Goal: Task Accomplishment & Management: Complete application form

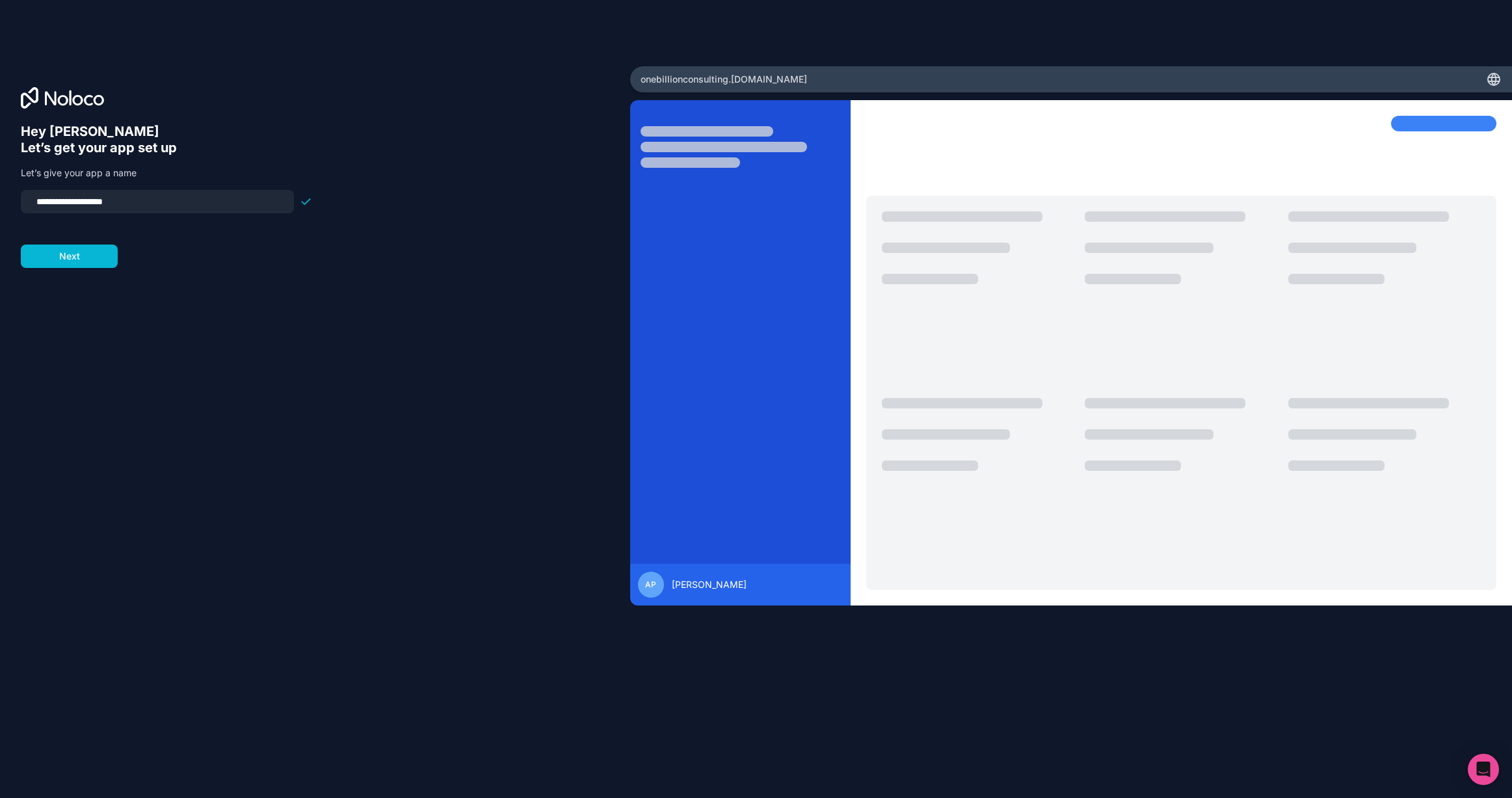
click at [183, 204] on input "**********" at bounding box center [158, 201] width 257 height 18
type input "*****"
click at [81, 255] on button "Next" at bounding box center [69, 256] width 97 height 23
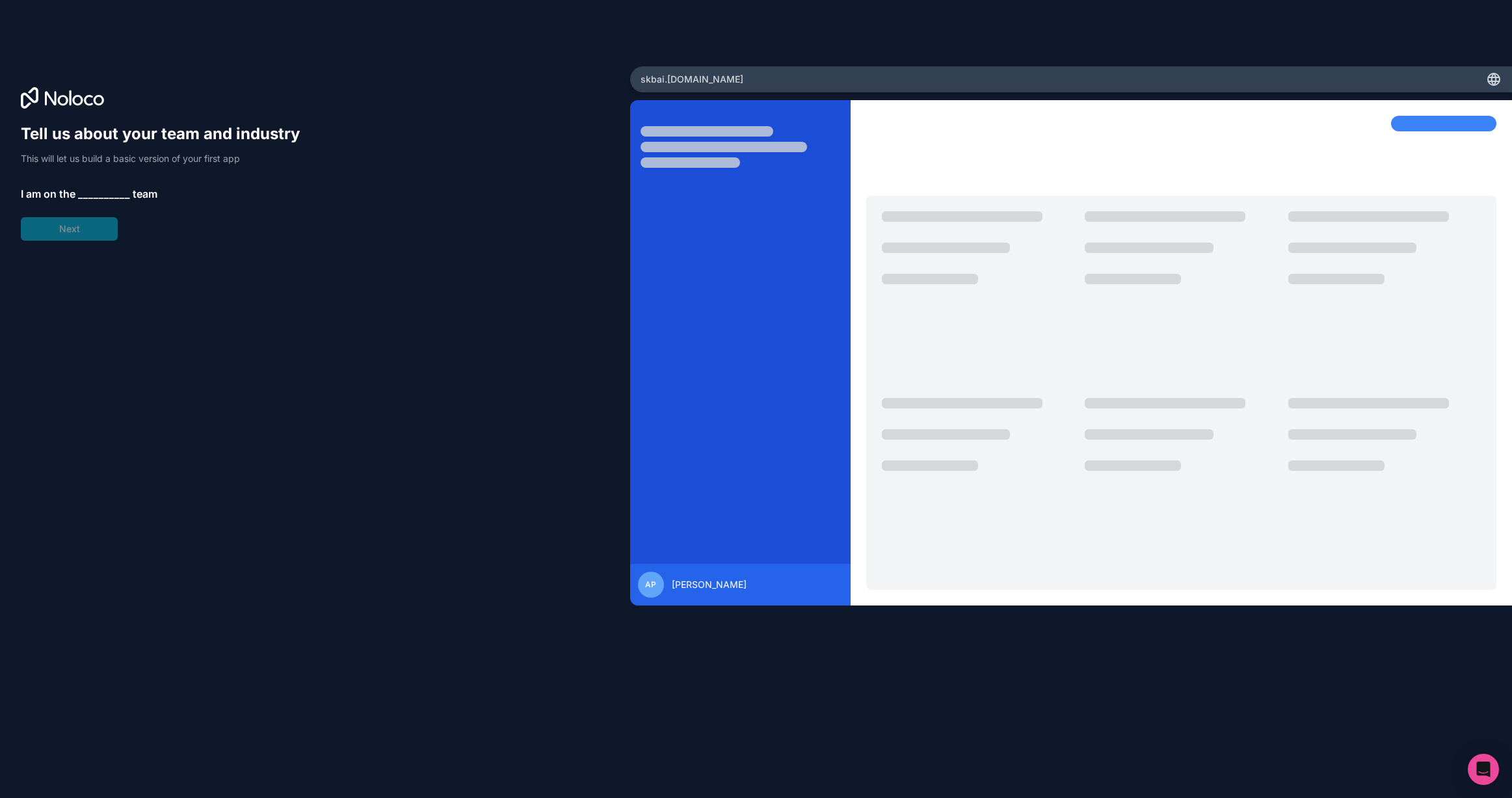
click at [122, 194] on span "__________" at bounding box center [104, 193] width 52 height 16
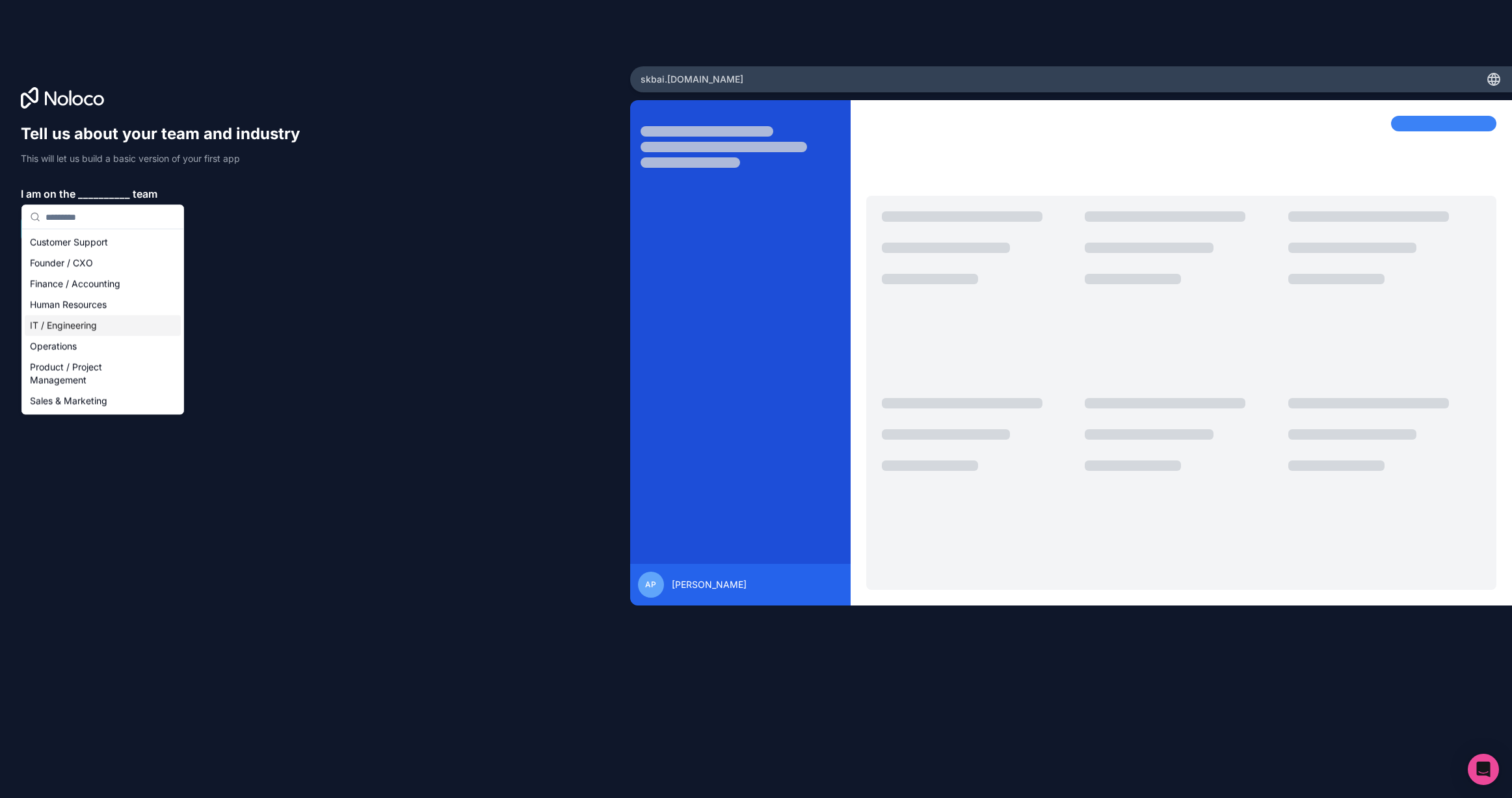
click at [119, 322] on div "IT / Engineering" at bounding box center [103, 325] width 156 height 21
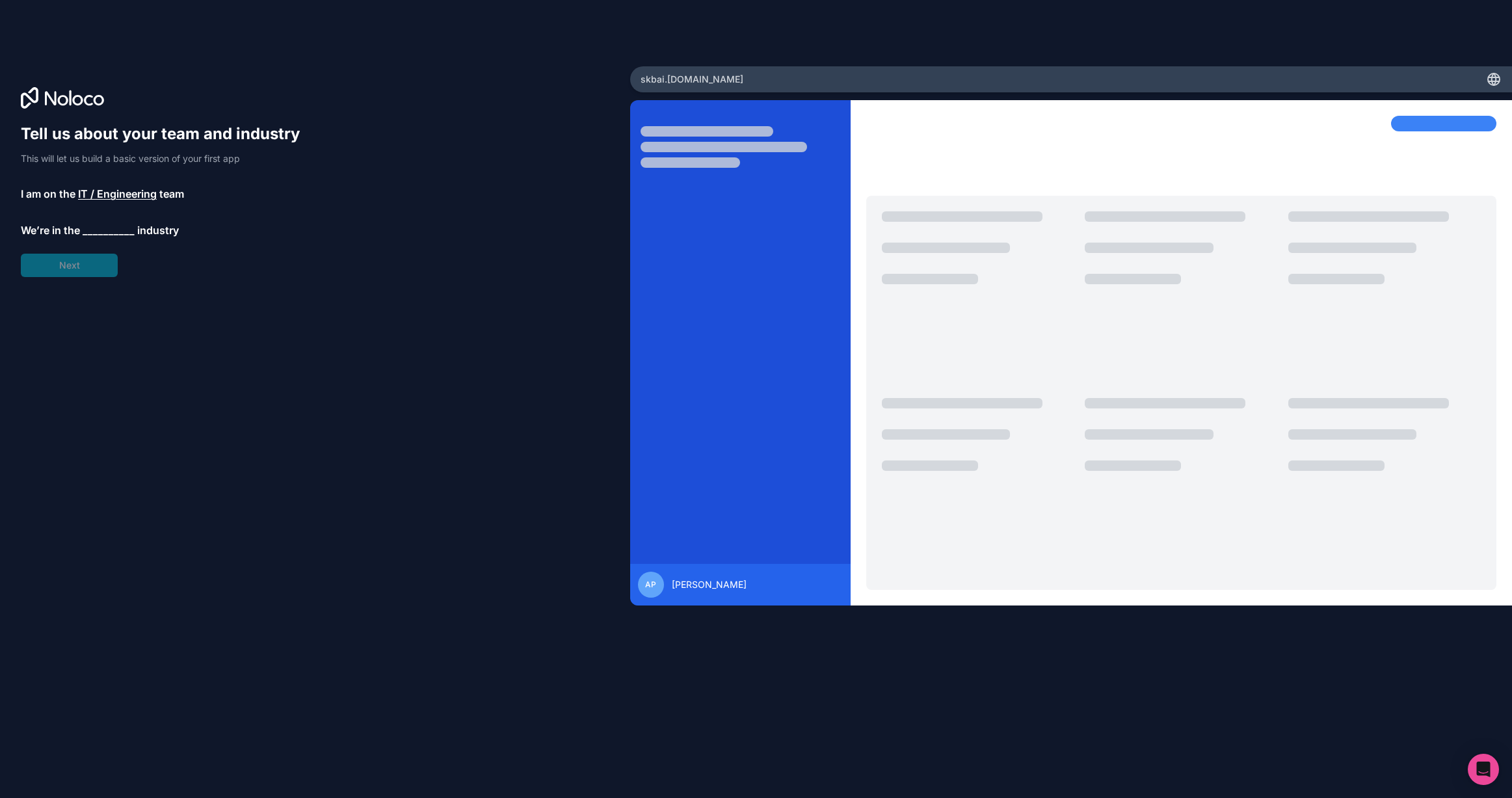
click at [112, 228] on span "__________" at bounding box center [108, 230] width 52 height 16
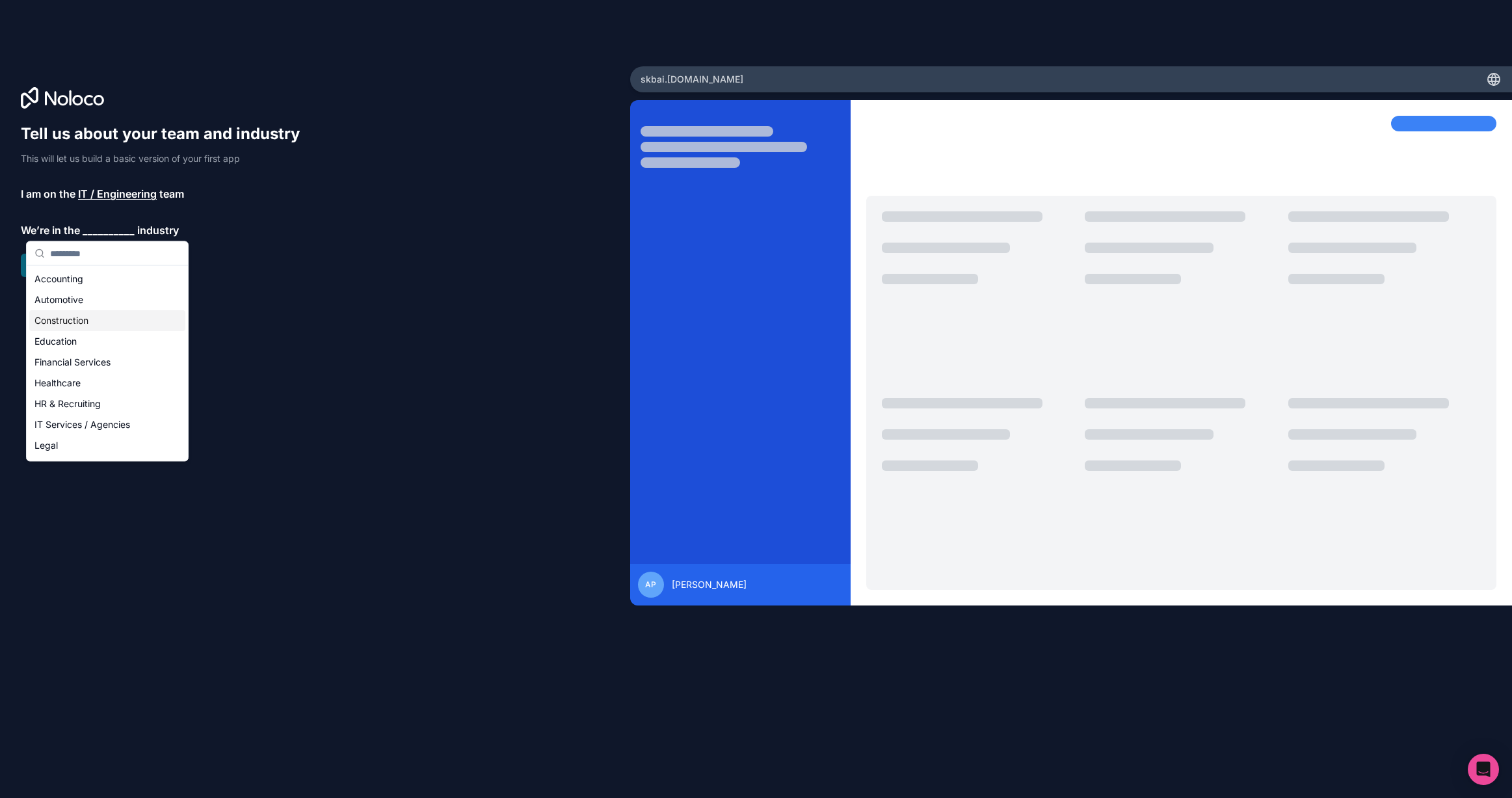
click at [112, 316] on div "Construction" at bounding box center [108, 321] width 156 height 21
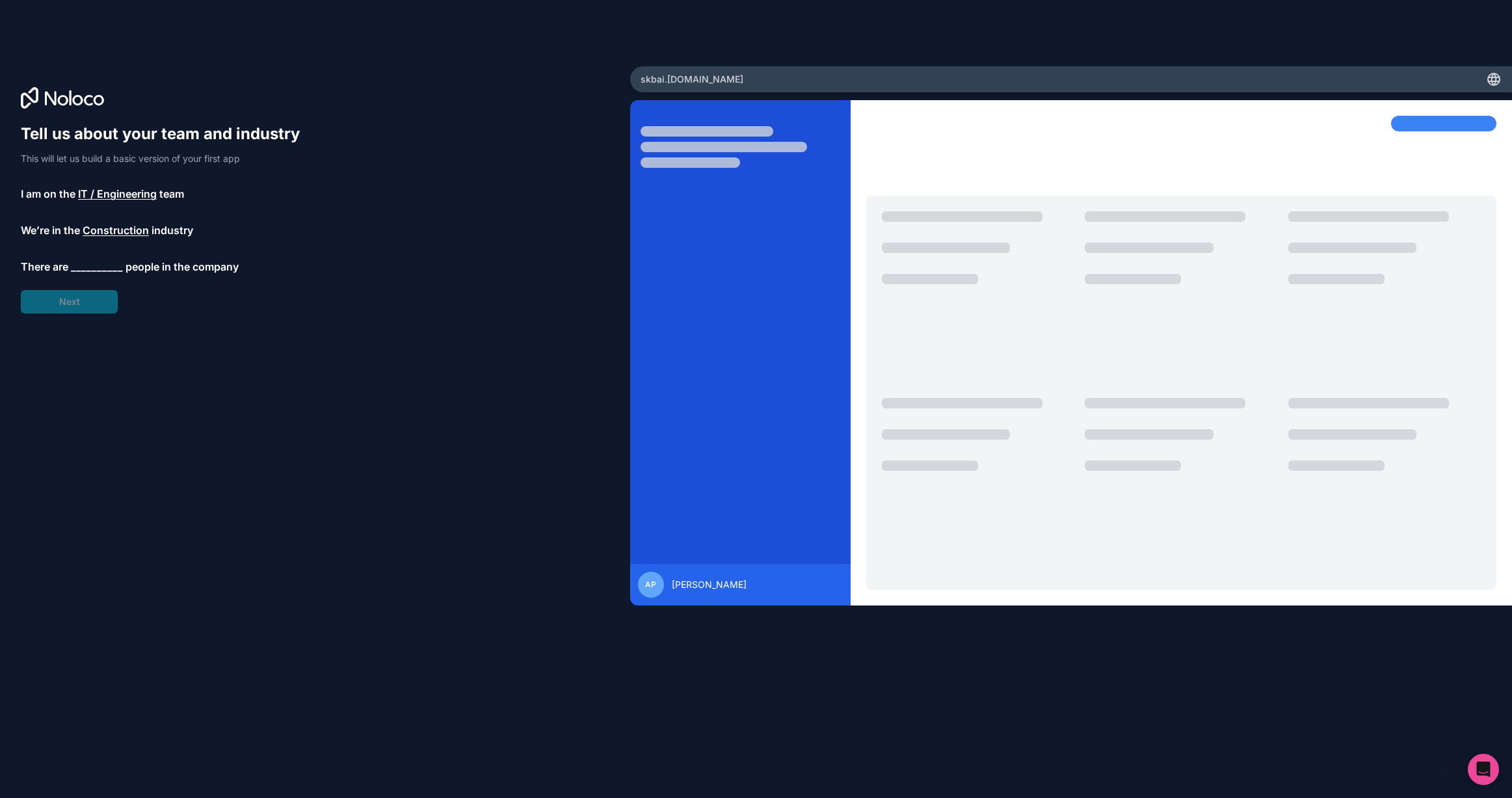
click at [104, 268] on span "__________" at bounding box center [97, 267] width 52 height 16
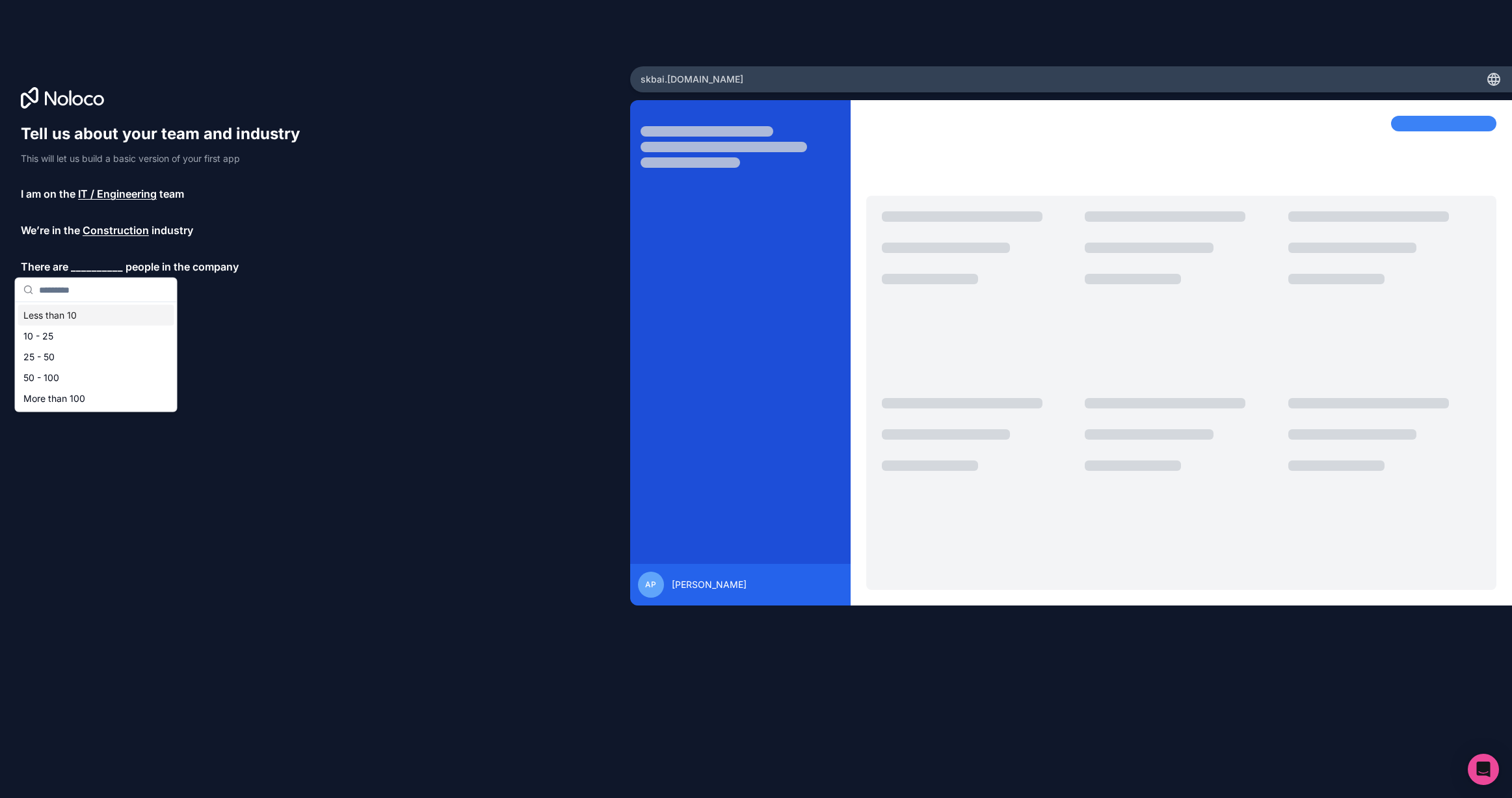
click at [89, 314] on div "Less than 10" at bounding box center [96, 315] width 156 height 21
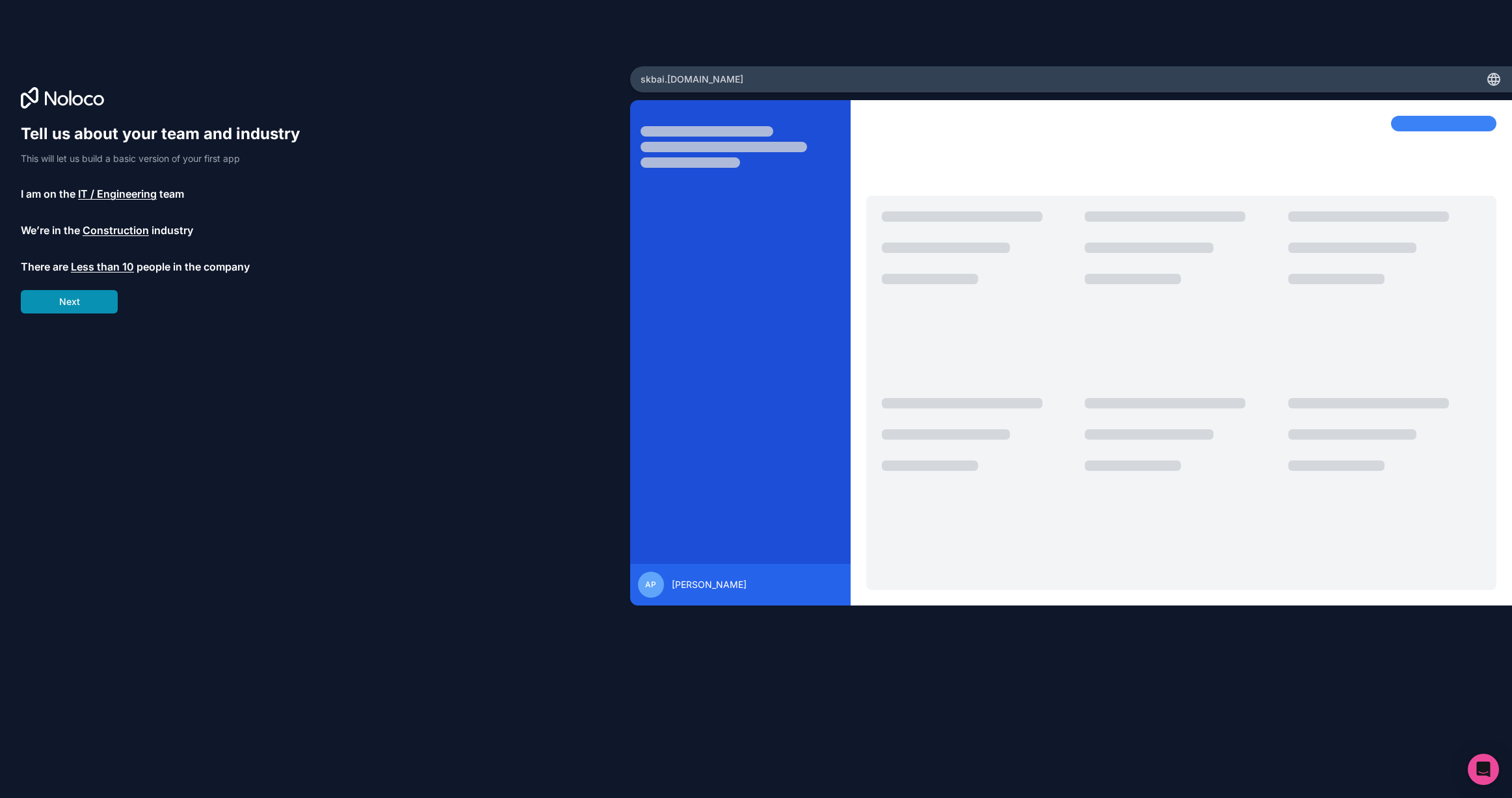
click at [92, 303] on button "Next" at bounding box center [69, 302] width 97 height 23
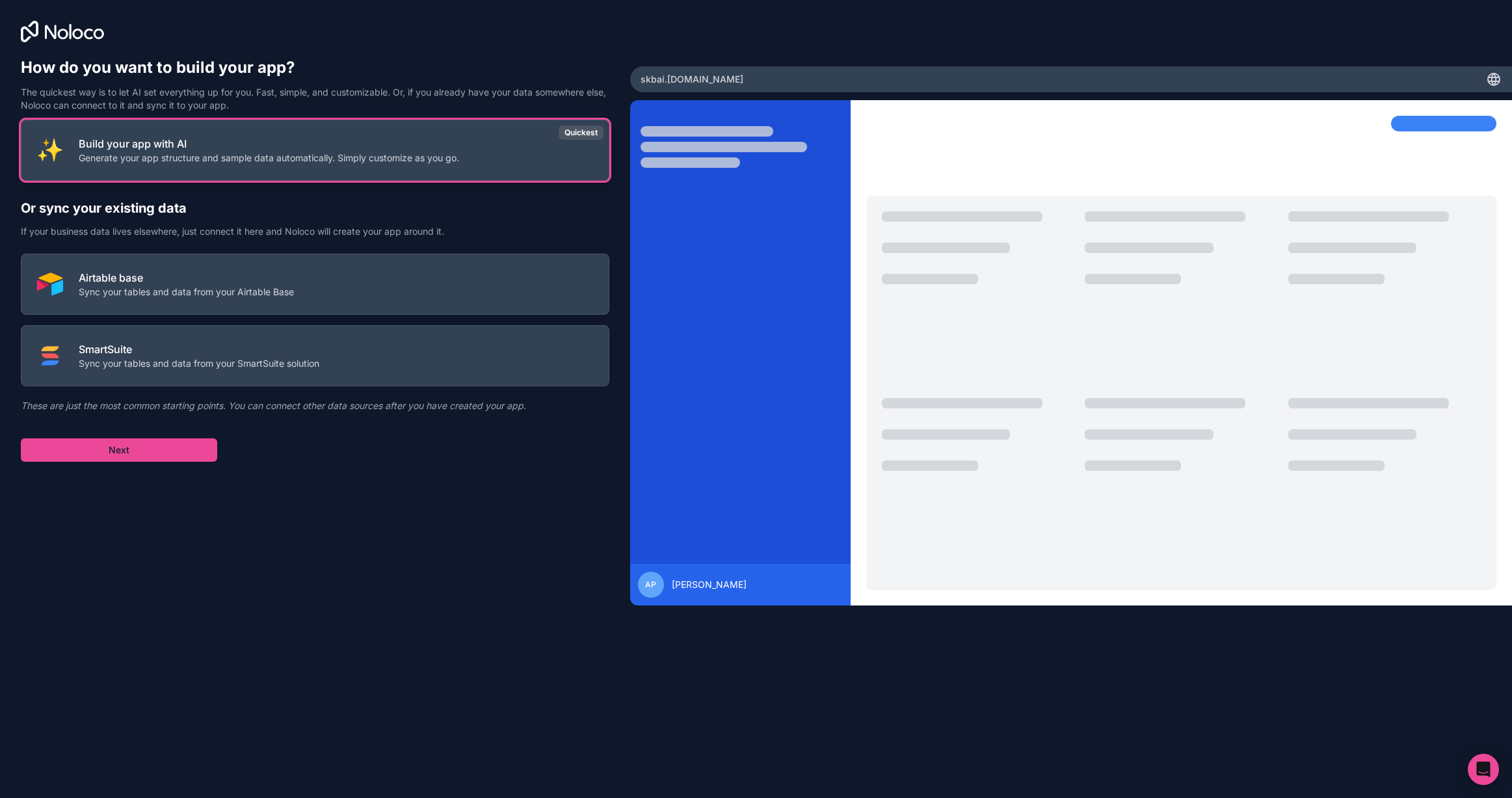
click at [343, 152] on div "Build your app with AI Generate your app structure and sample data automaticall…" at bounding box center [269, 150] width 381 height 29
click at [148, 449] on button "Next" at bounding box center [119, 450] width 197 height 23
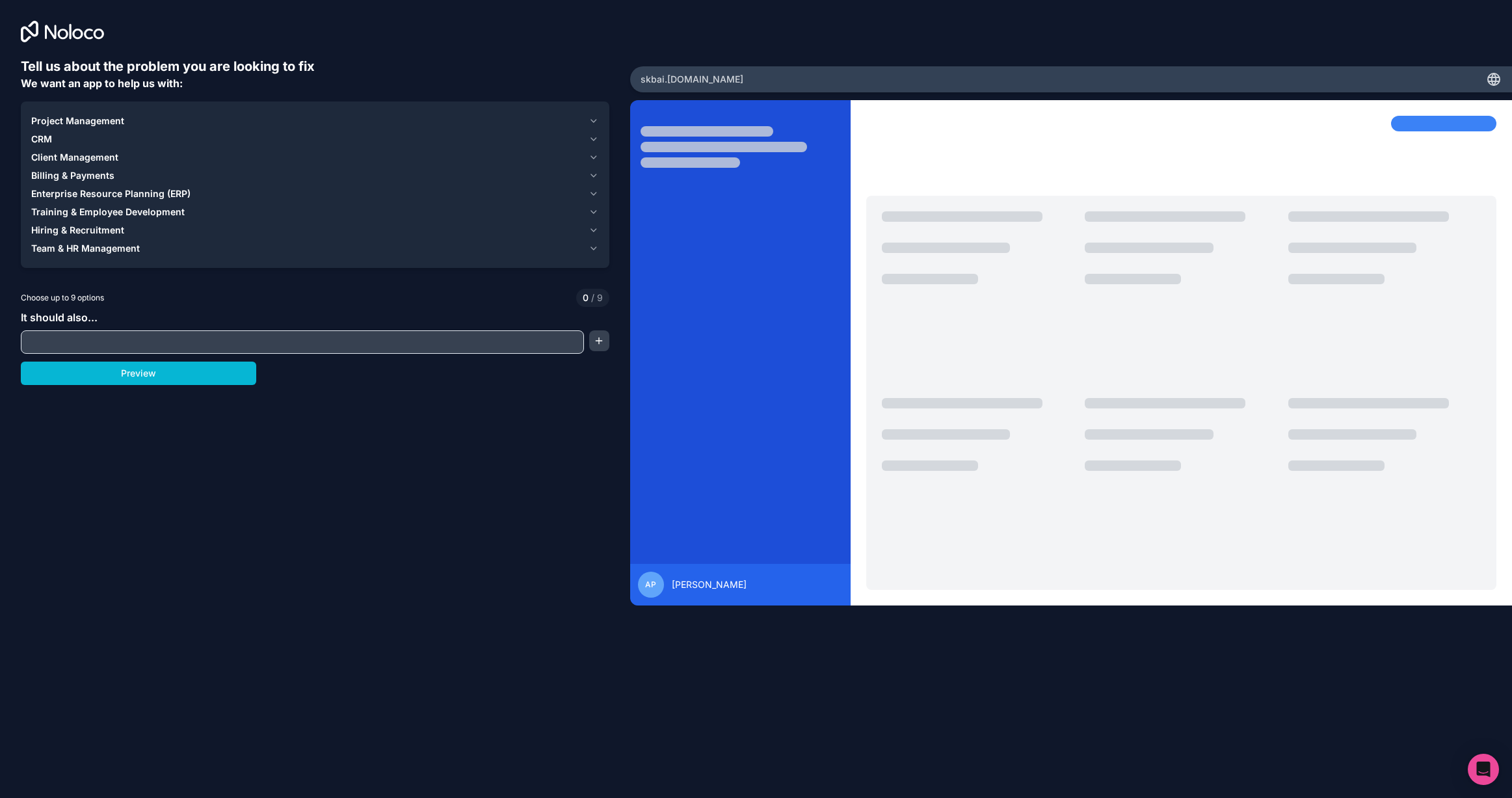
click at [593, 120] on icon "button" at bounding box center [593, 120] width 10 height 10
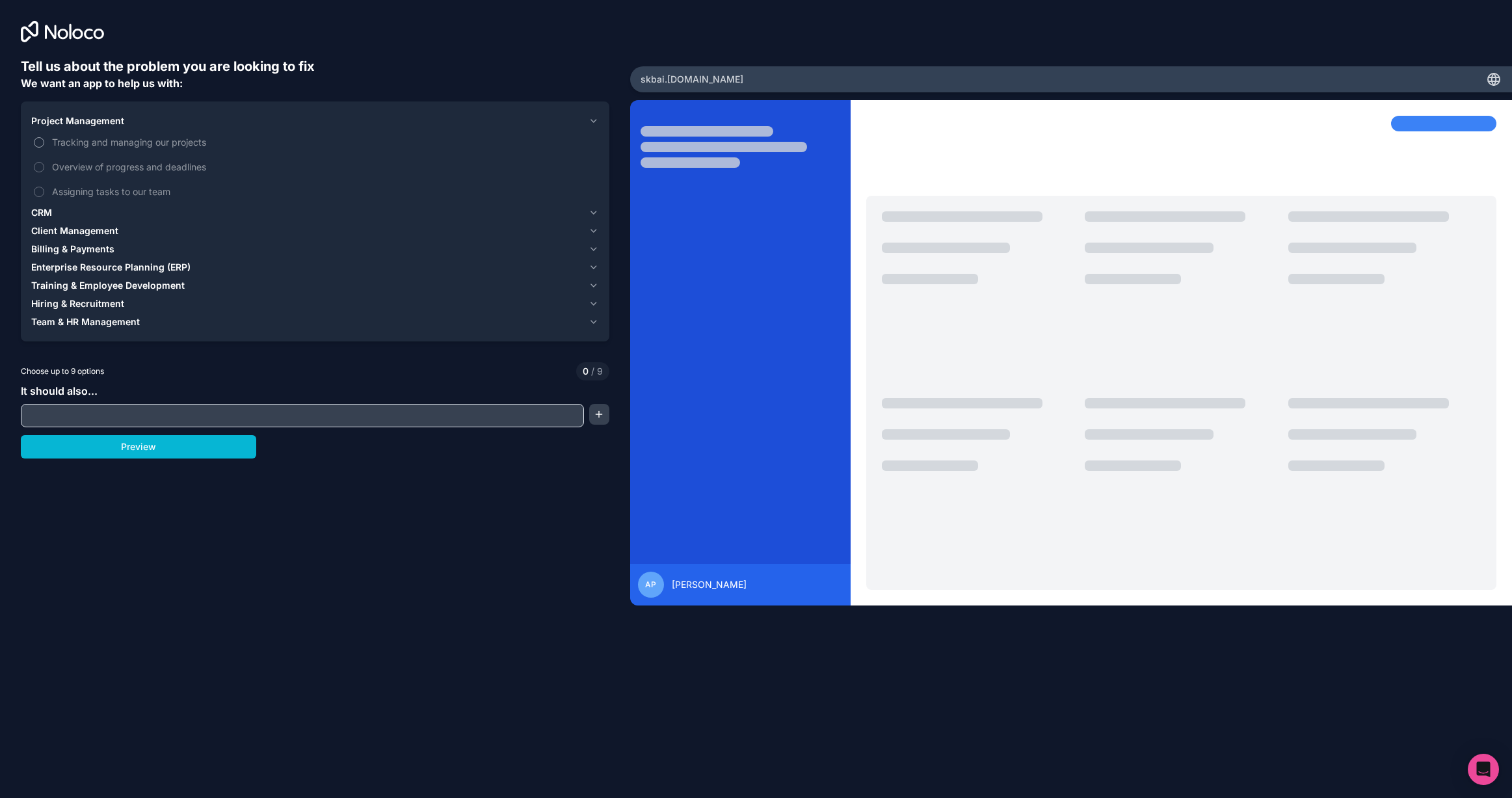
click at [181, 143] on span "Tracking and managing our projects" at bounding box center [325, 142] width 545 height 14
click at [44, 143] on button "Tracking and managing our projects" at bounding box center [38, 142] width 10 height 10
click at [185, 170] on span "Overview of progress and deadlines" at bounding box center [325, 167] width 545 height 14
click at [44, 170] on button "Overview of progress and deadlines" at bounding box center [38, 167] width 10 height 10
click at [185, 168] on span "Overview of progress and deadlines" at bounding box center [325, 167] width 545 height 14
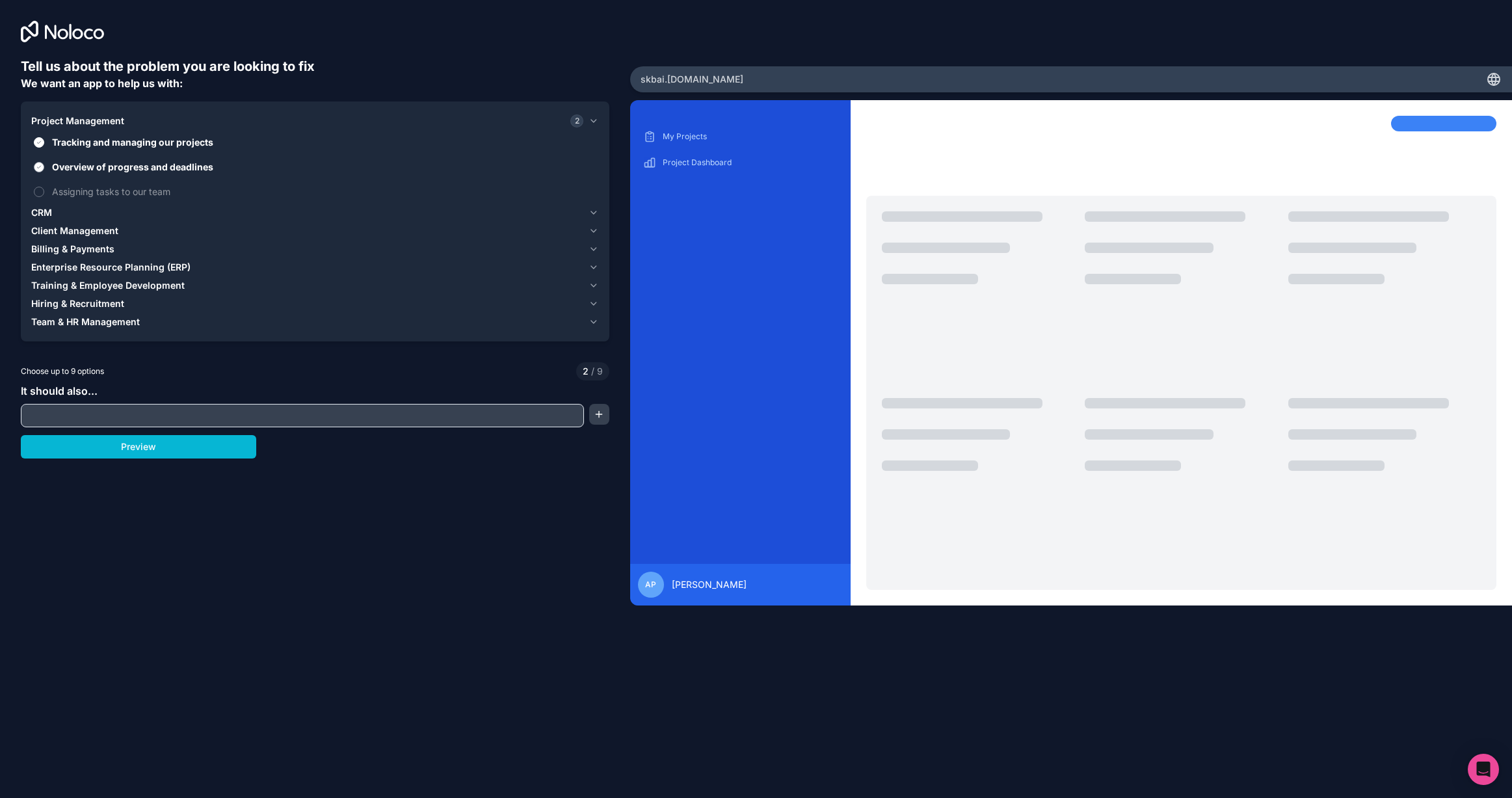
click at [44, 168] on button "Overview of progress and deadlines" at bounding box center [38, 167] width 10 height 10
click at [595, 248] on icon "button" at bounding box center [594, 249] width 5 height 2
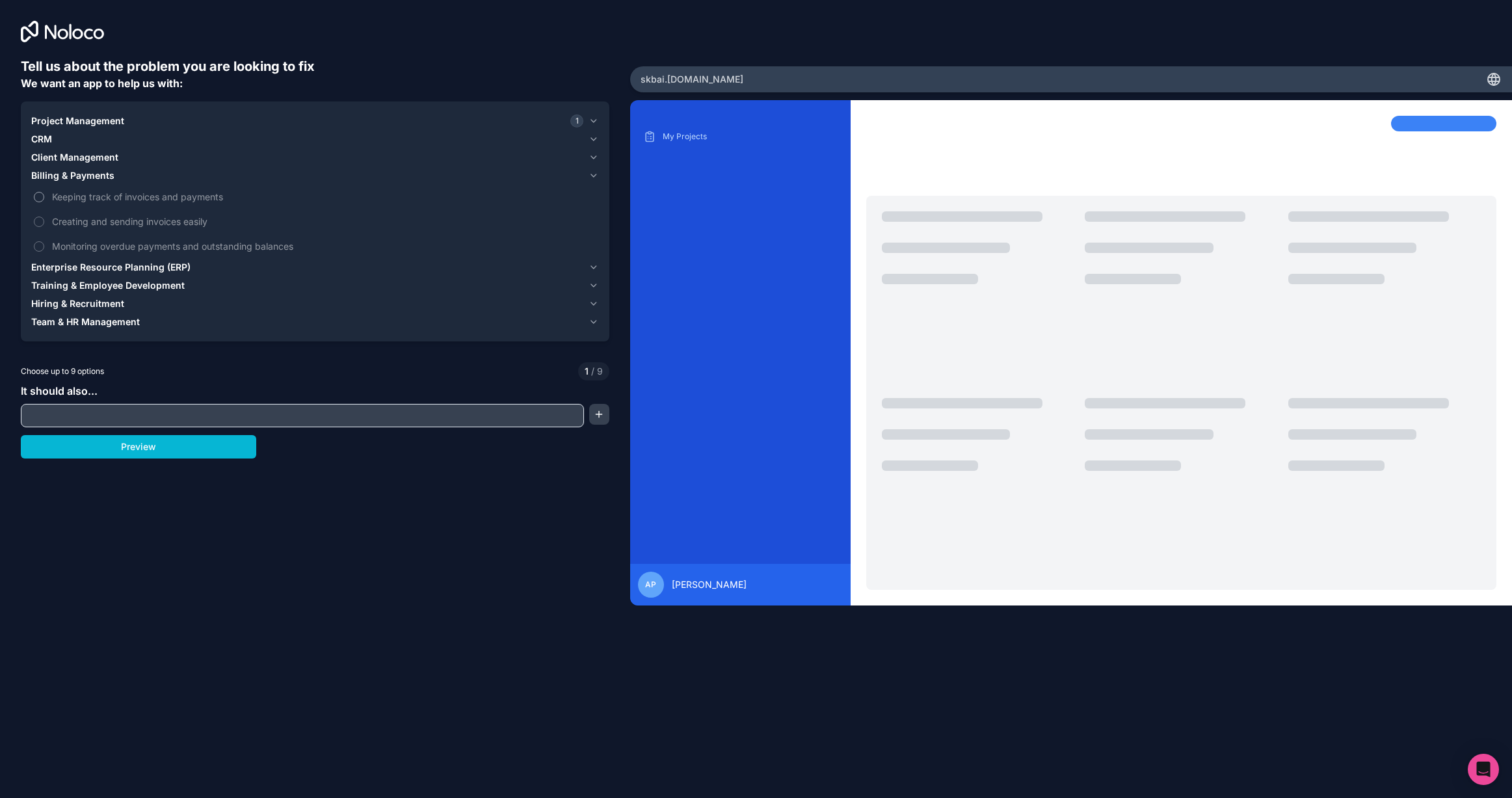
click at [158, 197] on span "Keeping track of invoices and payments" at bounding box center [325, 197] width 545 height 14
click at [44, 197] on button "Keeping track of invoices and payments" at bounding box center [38, 197] width 10 height 10
click at [275, 245] on span "Monitoring overdue payments and outstanding balances" at bounding box center [325, 246] width 545 height 14
click at [44, 245] on button "Monitoring overdue payments and outstanding balances" at bounding box center [38, 246] width 10 height 10
click at [203, 221] on span "Creating and sending invoices easily" at bounding box center [325, 222] width 545 height 14
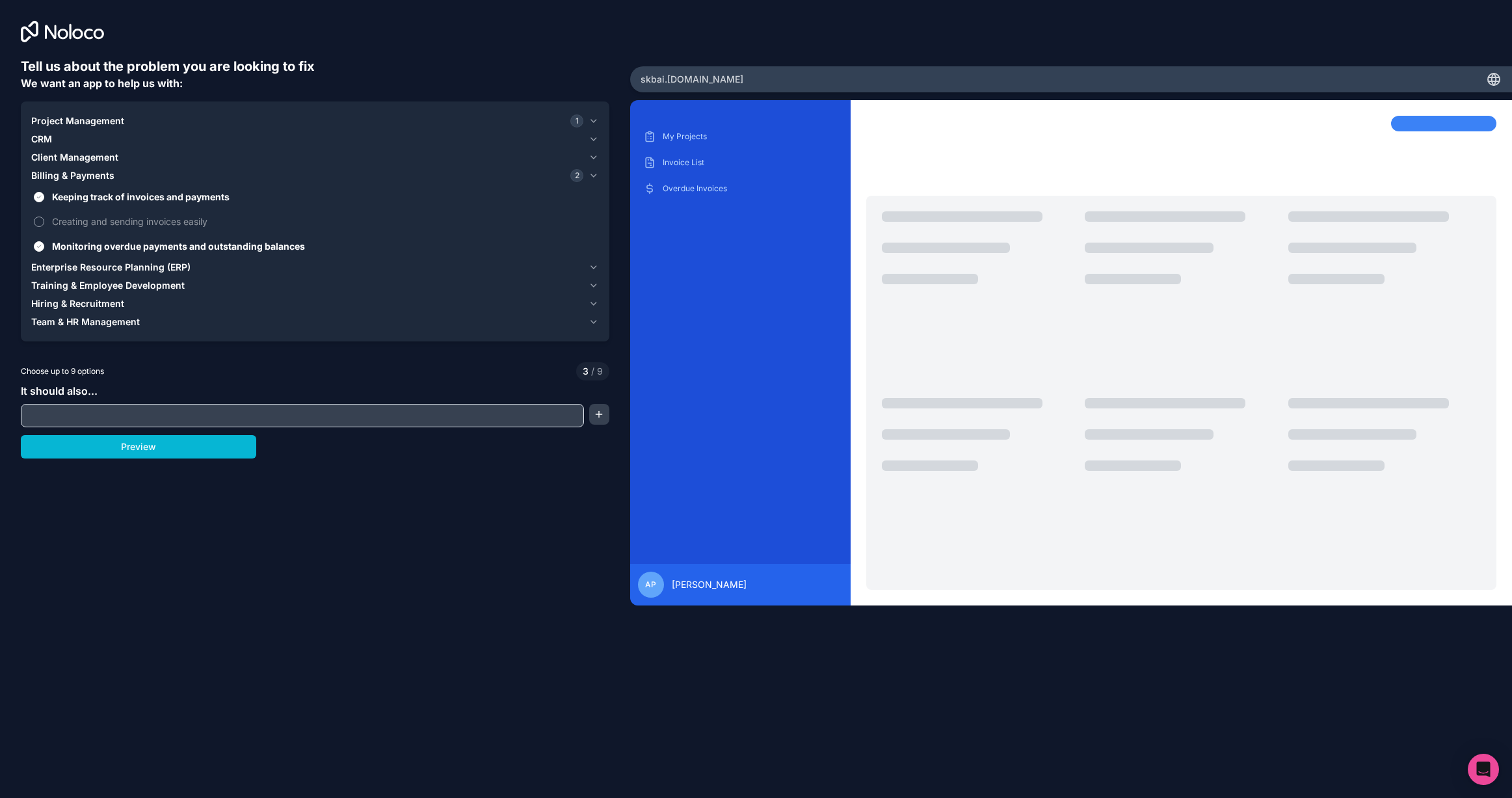
click at [44, 221] on button "Creating and sending invoices easily" at bounding box center [38, 222] width 10 height 10
click at [203, 221] on span "Creating and sending invoices easily" at bounding box center [325, 222] width 545 height 14
click at [44, 221] on button "Creating and sending invoices easily" at bounding box center [38, 222] width 10 height 10
click at [203, 221] on span "Creating and sending invoices easily" at bounding box center [325, 222] width 545 height 14
click at [44, 221] on button "Creating and sending invoices easily" at bounding box center [38, 222] width 10 height 10
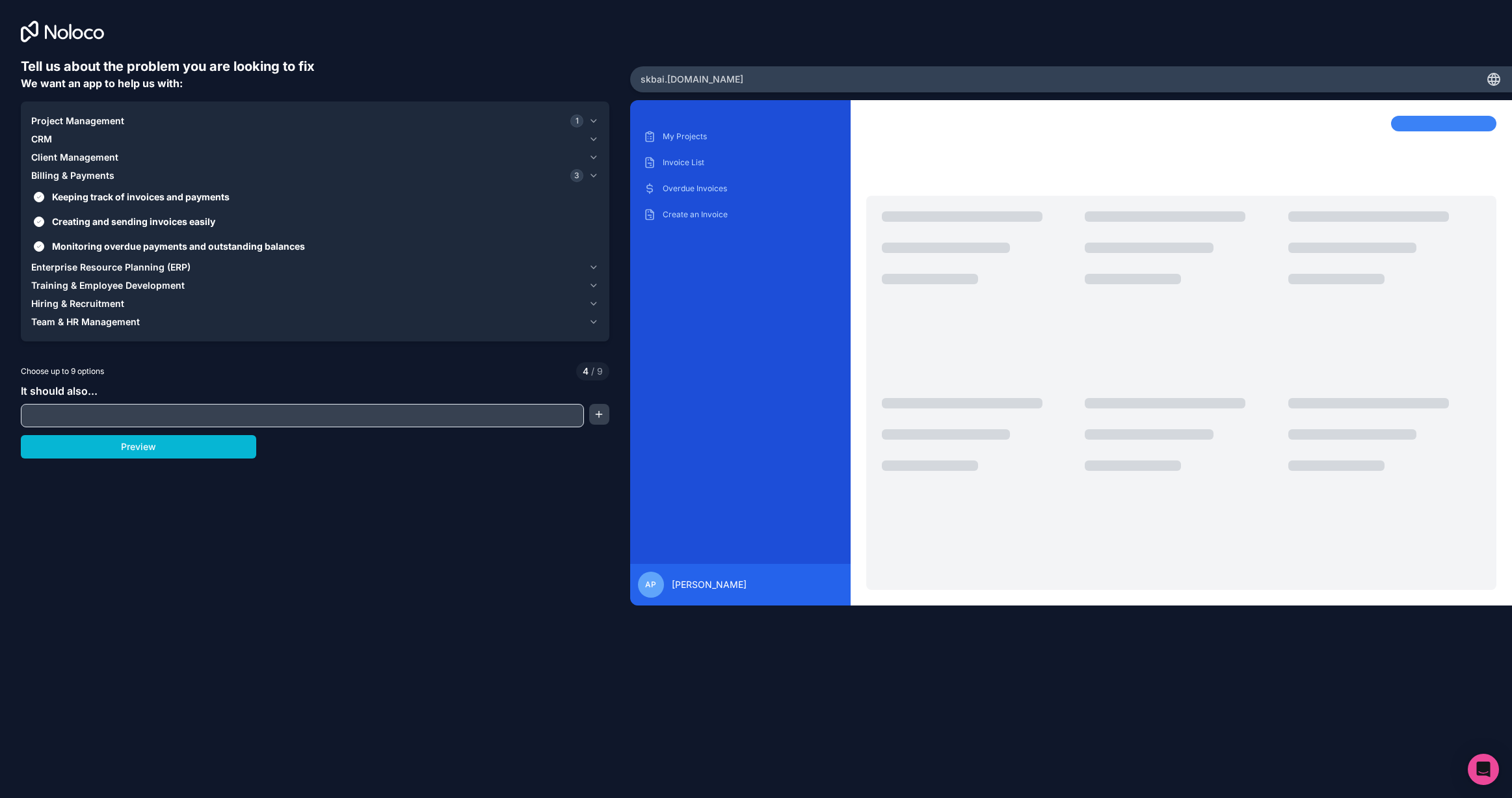
click at [595, 267] on icon "button" at bounding box center [594, 267] width 5 height 2
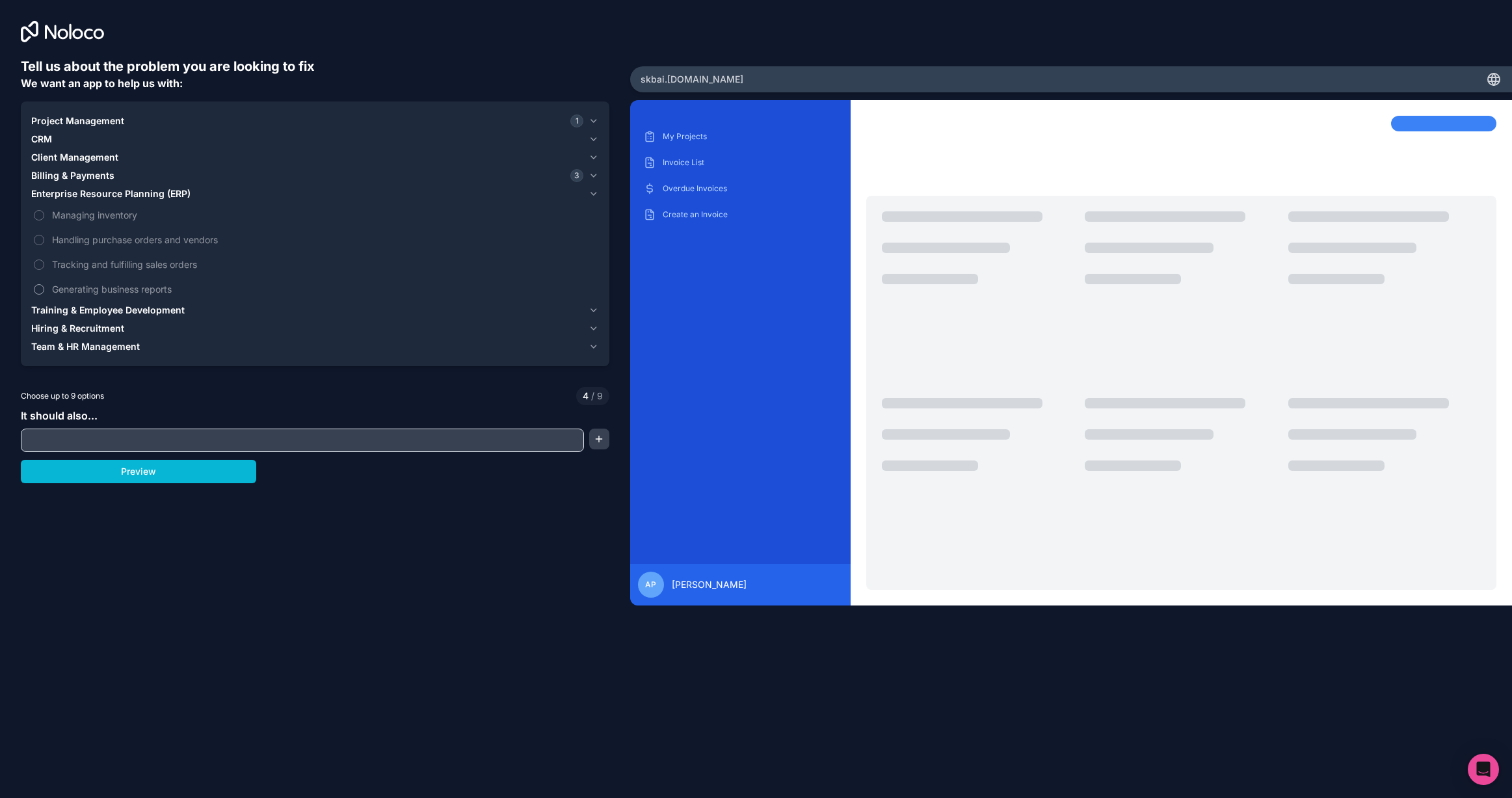
click at [215, 286] on span "Generating business reports" at bounding box center [325, 289] width 545 height 14
click at [44, 286] on button "Generating business reports" at bounding box center [38, 289] width 10 height 10
click at [593, 311] on icon "button" at bounding box center [594, 310] width 5 height 2
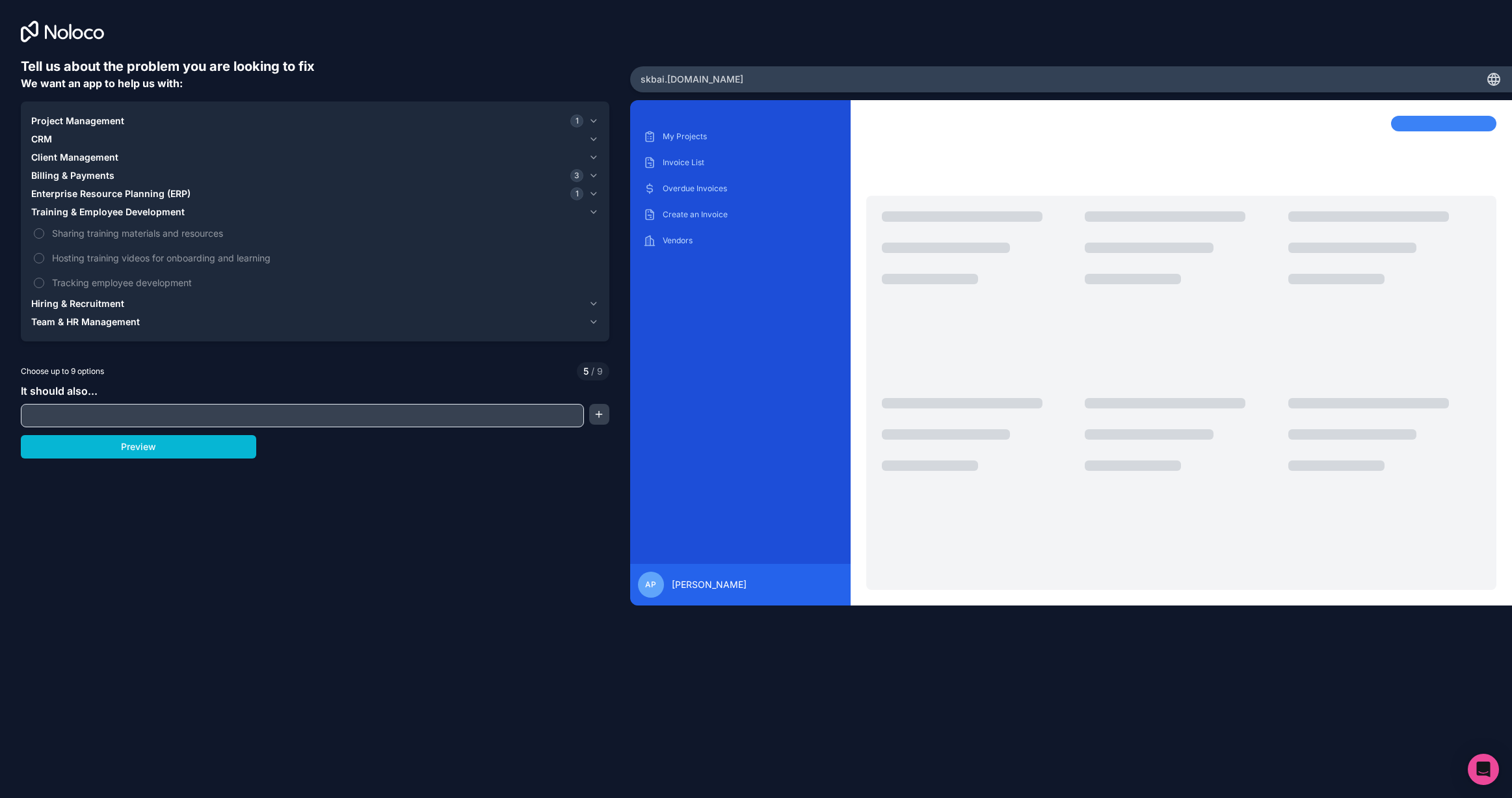
click at [592, 303] on icon "button" at bounding box center [594, 303] width 5 height 2
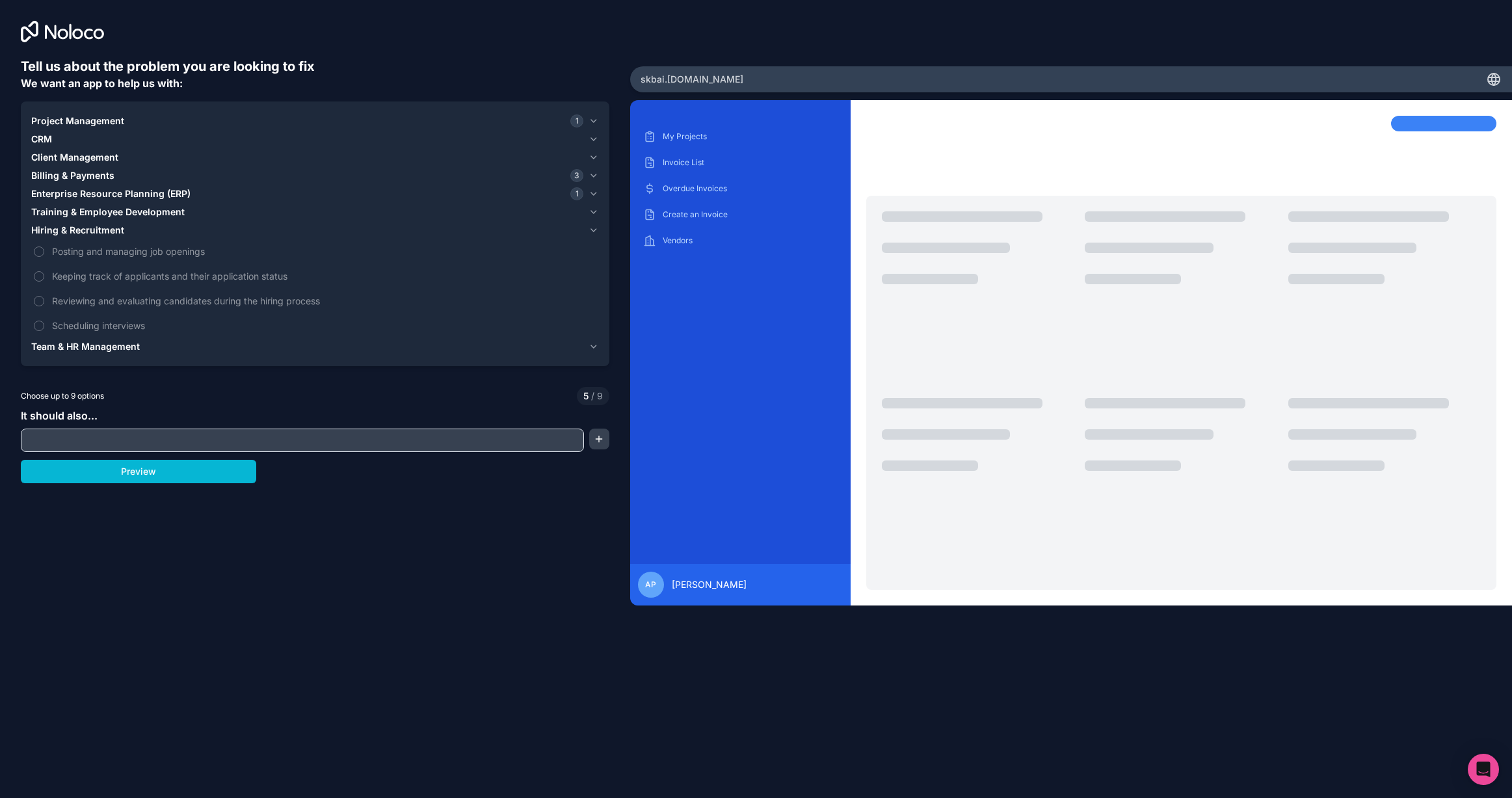
click at [596, 346] on icon "button" at bounding box center [593, 346] width 10 height 10
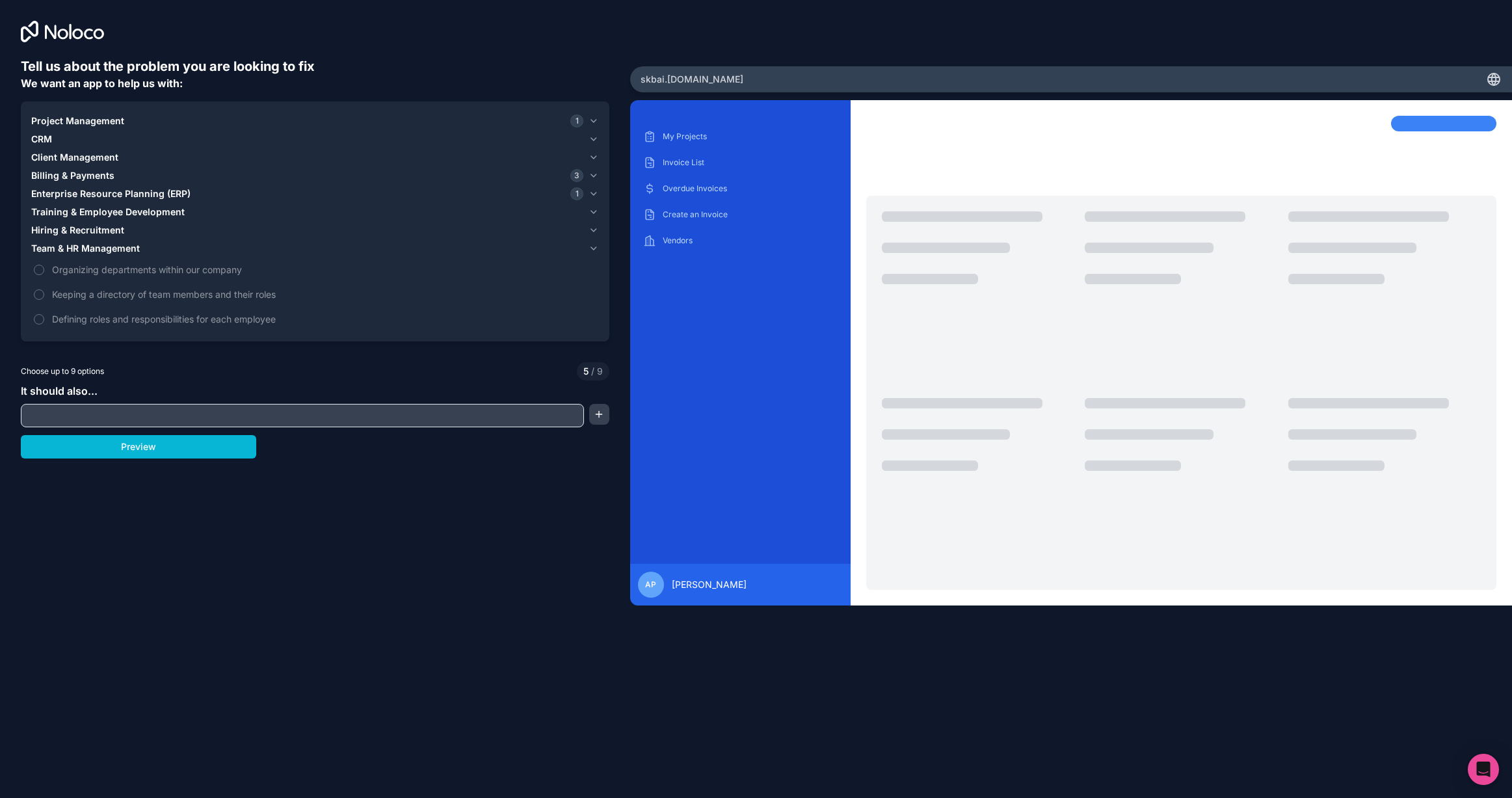
click at [275, 415] on input "text" at bounding box center [303, 415] width 557 height 18
type input "*********"
click at [598, 416] on button "button" at bounding box center [599, 414] width 20 height 21
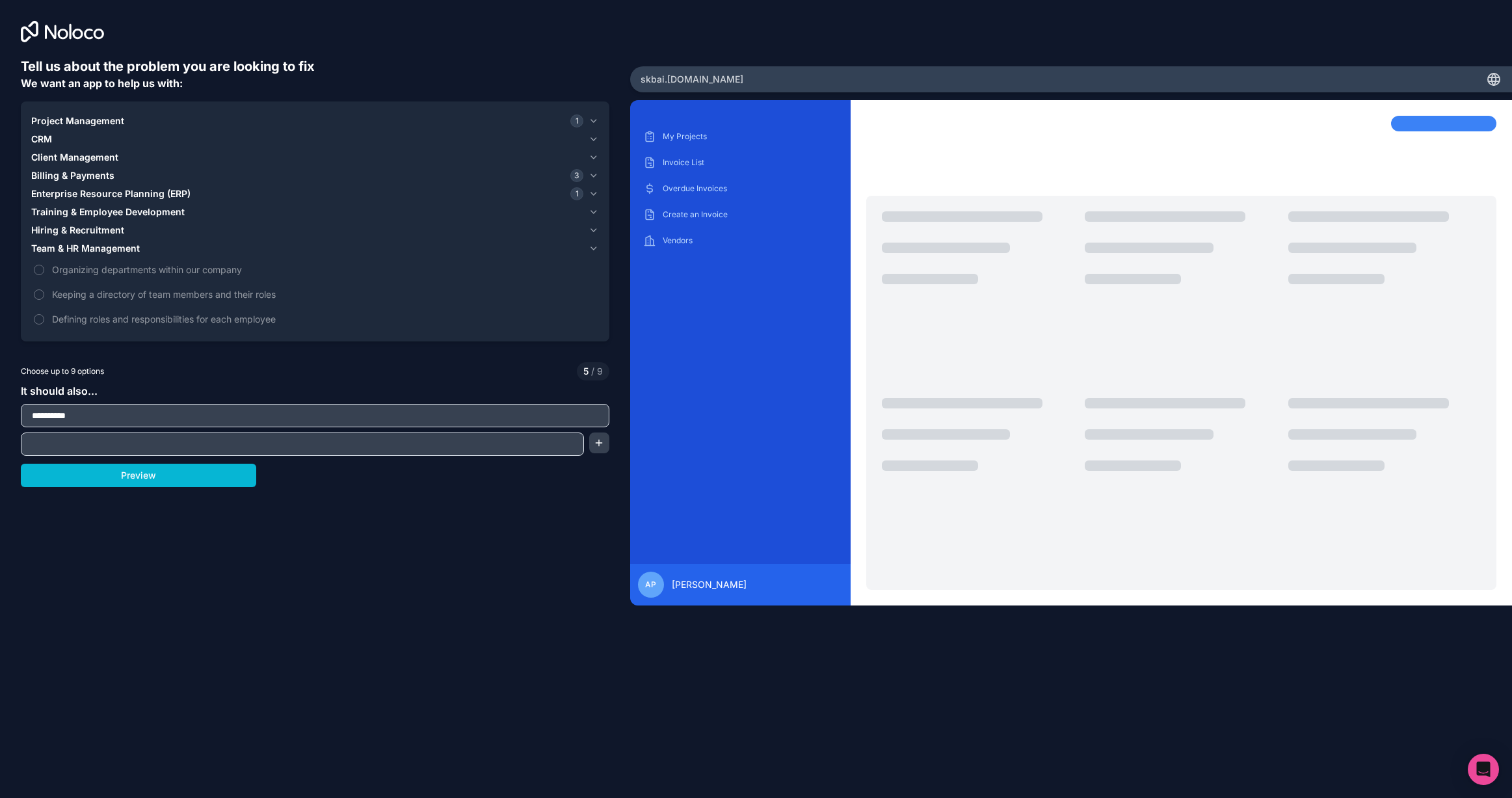
click at [174, 440] on input "text" at bounding box center [303, 444] width 557 height 18
type input "*"
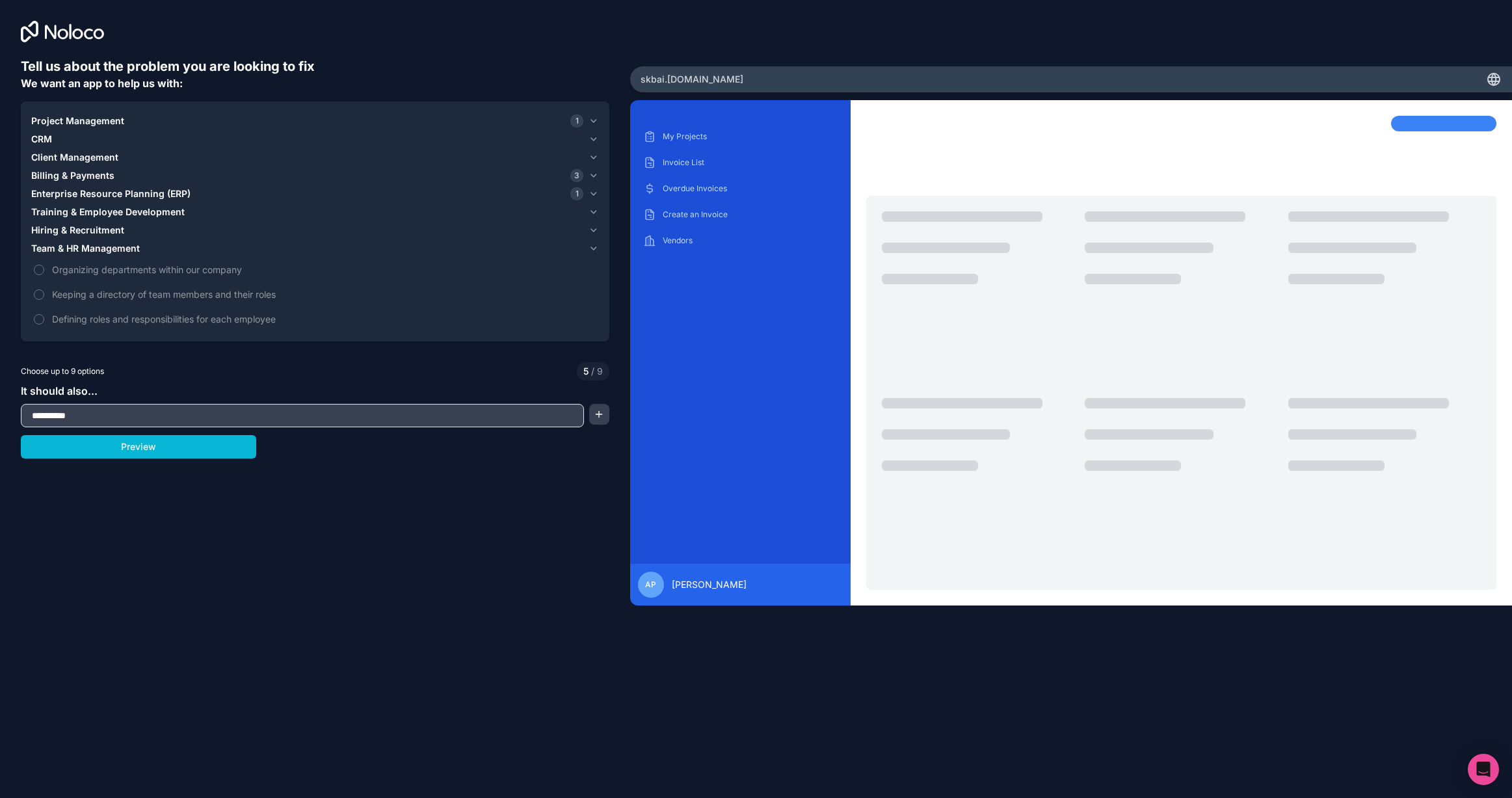
click at [103, 413] on input "*********" at bounding box center [303, 415] width 557 height 18
type input "*"
click at [71, 414] on input "**********" at bounding box center [303, 415] width 557 height 18
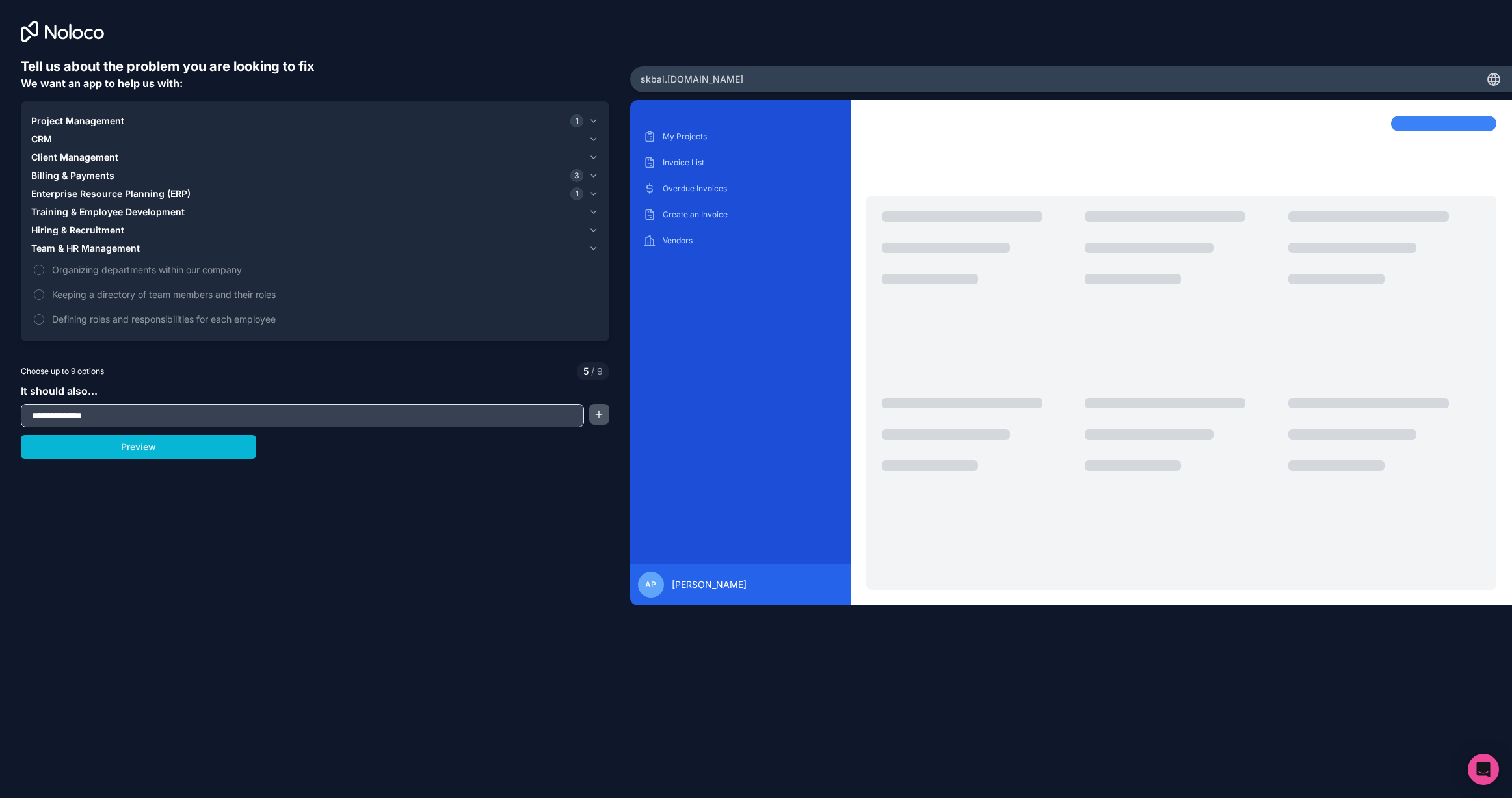
type input "**********"
click at [601, 414] on button "button" at bounding box center [599, 414] width 20 height 21
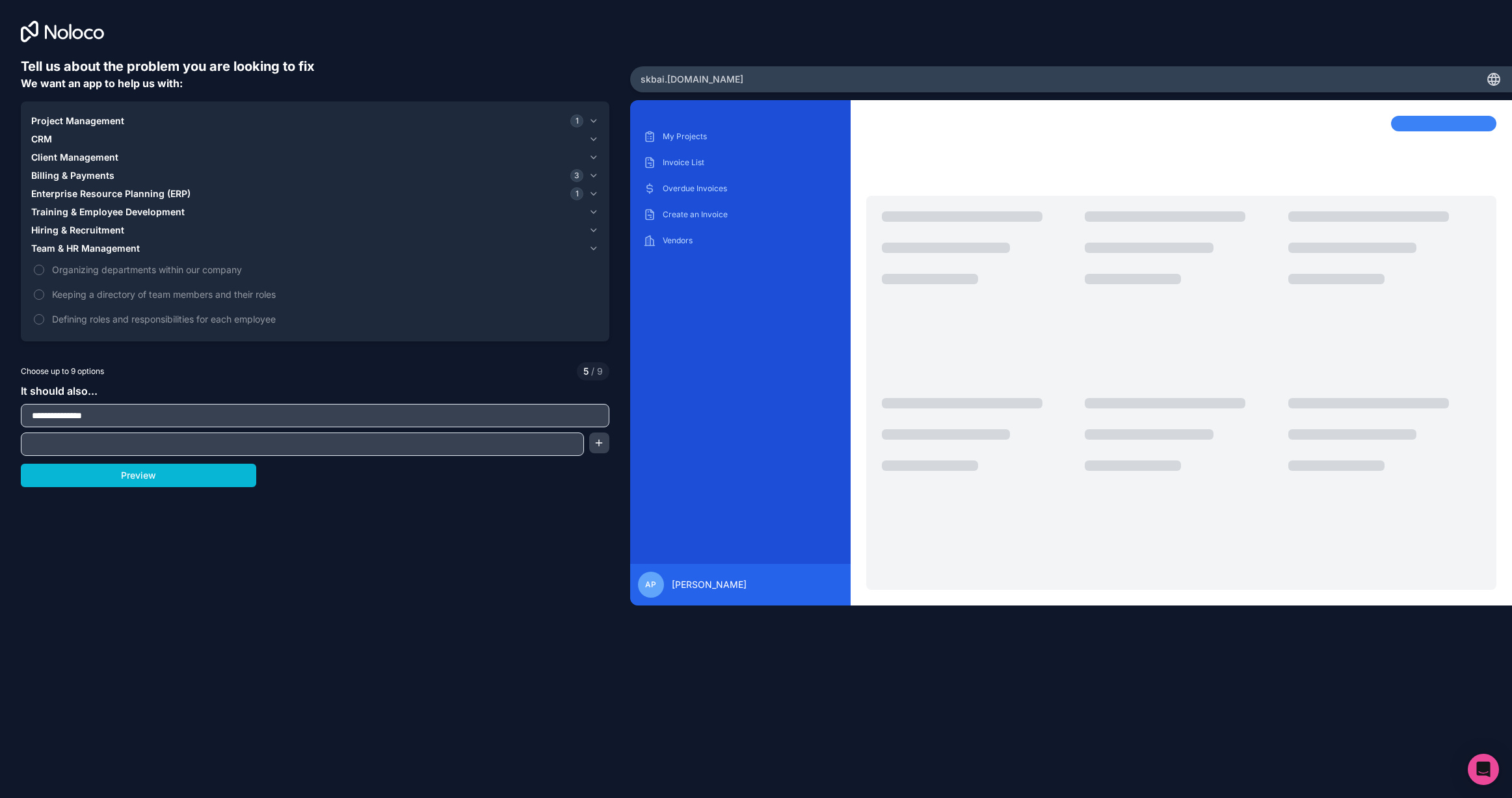
click at [265, 446] on input "text" at bounding box center [303, 444] width 557 height 18
type input "**********"
click at [601, 441] on button "button" at bounding box center [599, 442] width 20 height 21
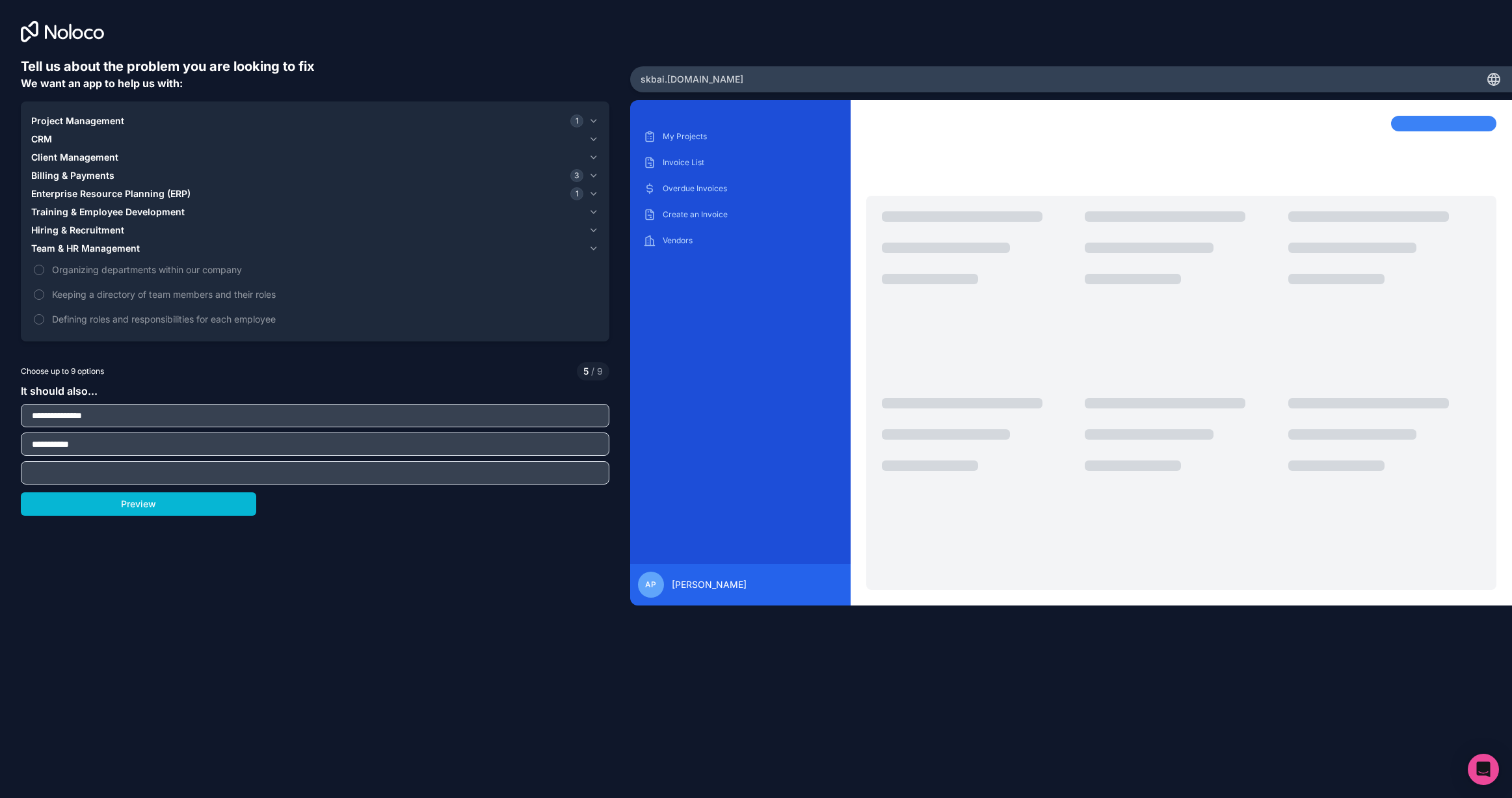
click at [282, 472] on input "text" at bounding box center [315, 472] width 582 height 18
type input "********"
click at [597, 250] on icon "button" at bounding box center [593, 248] width 10 height 10
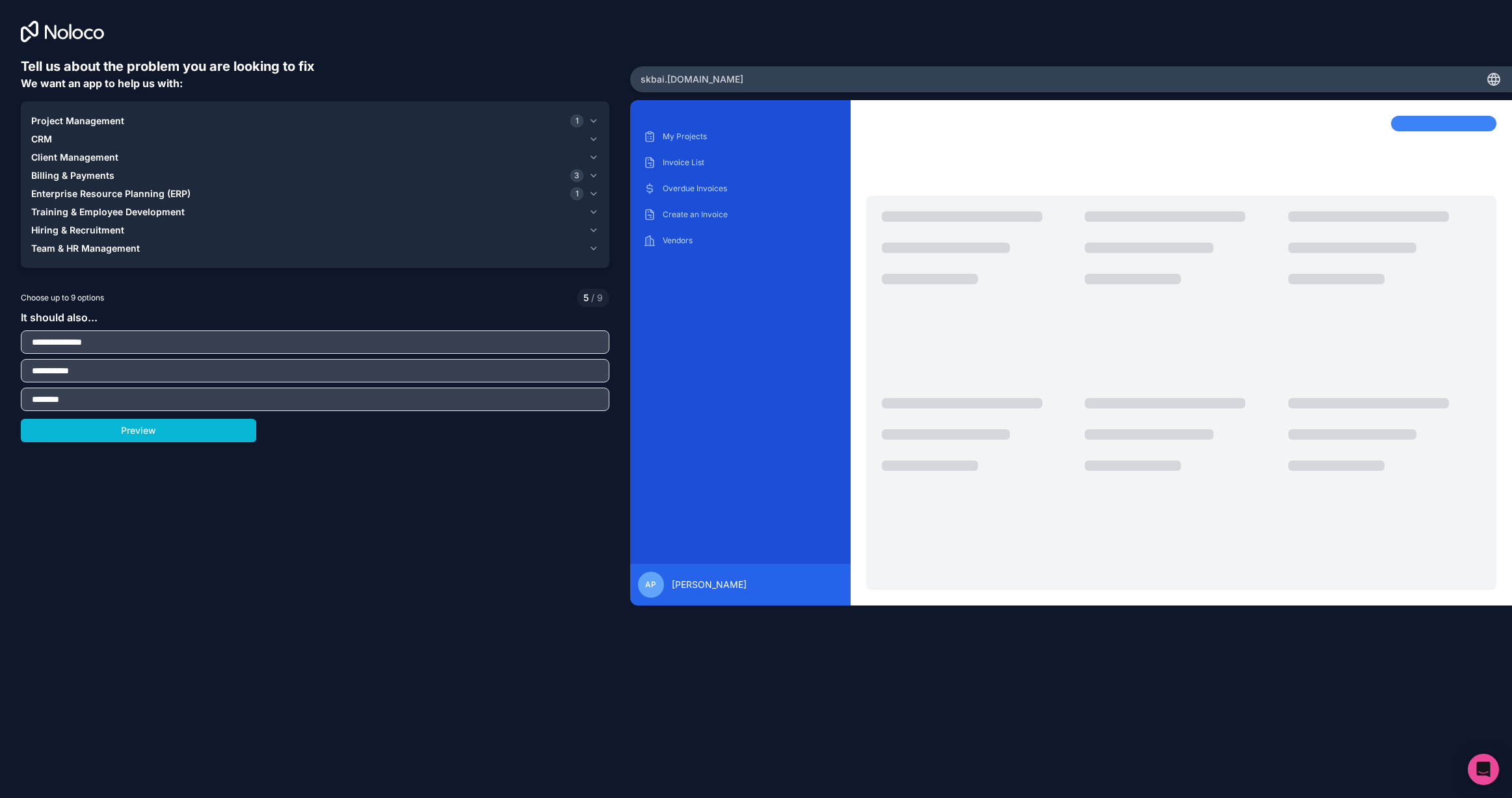
click at [588, 176] on button "Billing & Payments 3" at bounding box center [315, 175] width 568 height 18
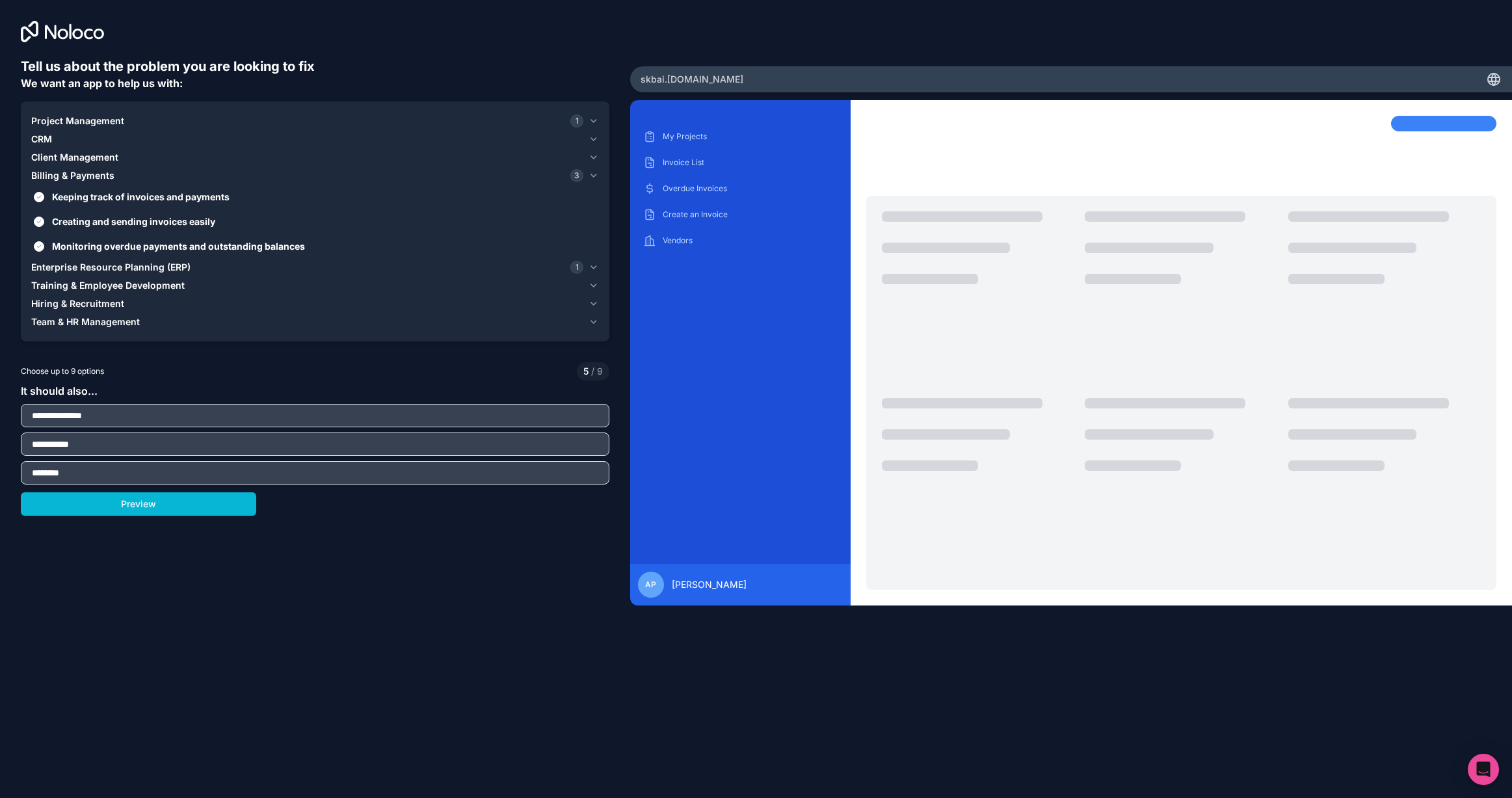
click at [595, 174] on icon "button" at bounding box center [593, 175] width 10 height 10
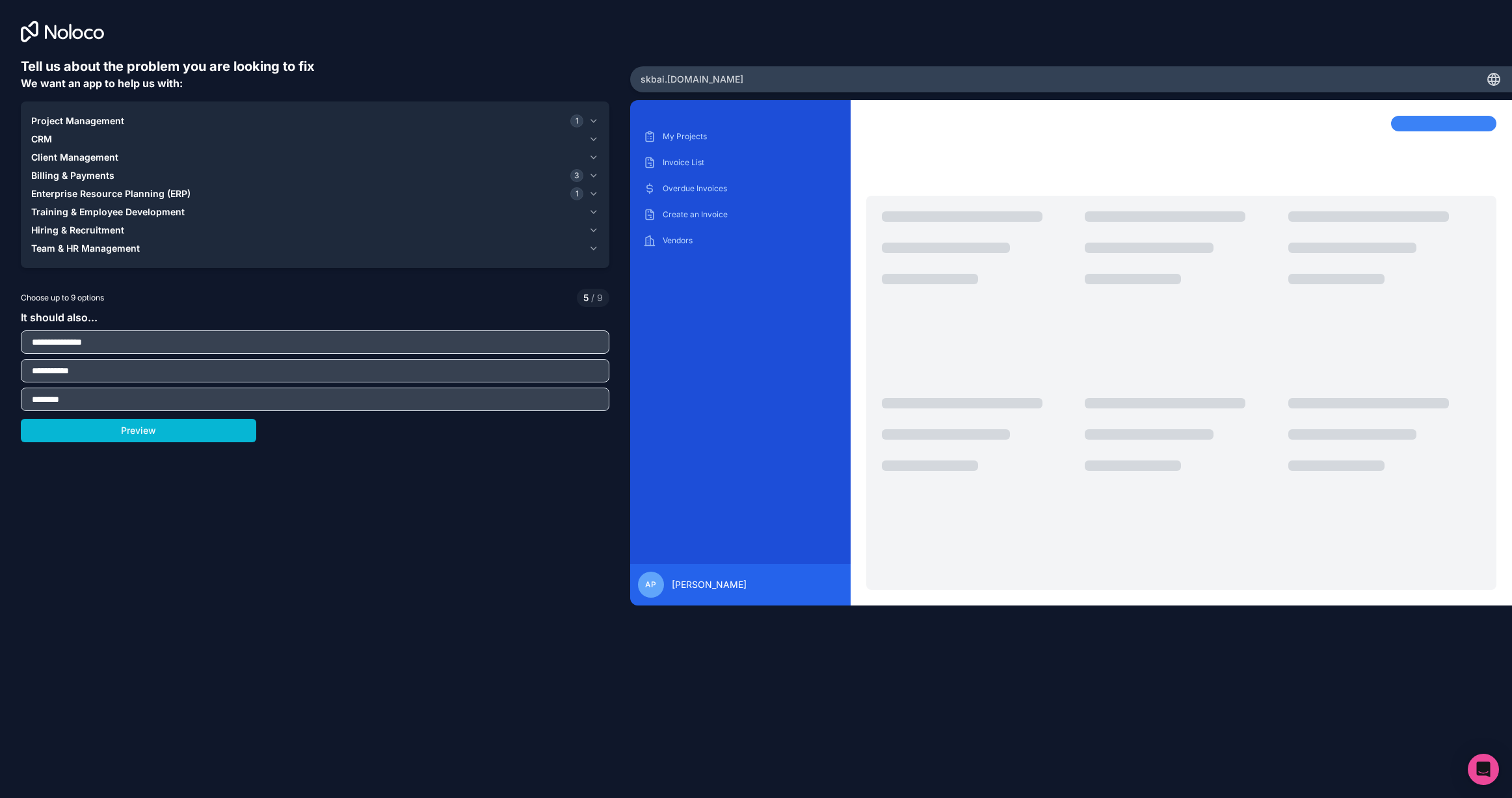
click at [593, 192] on icon "button" at bounding box center [593, 193] width 10 height 10
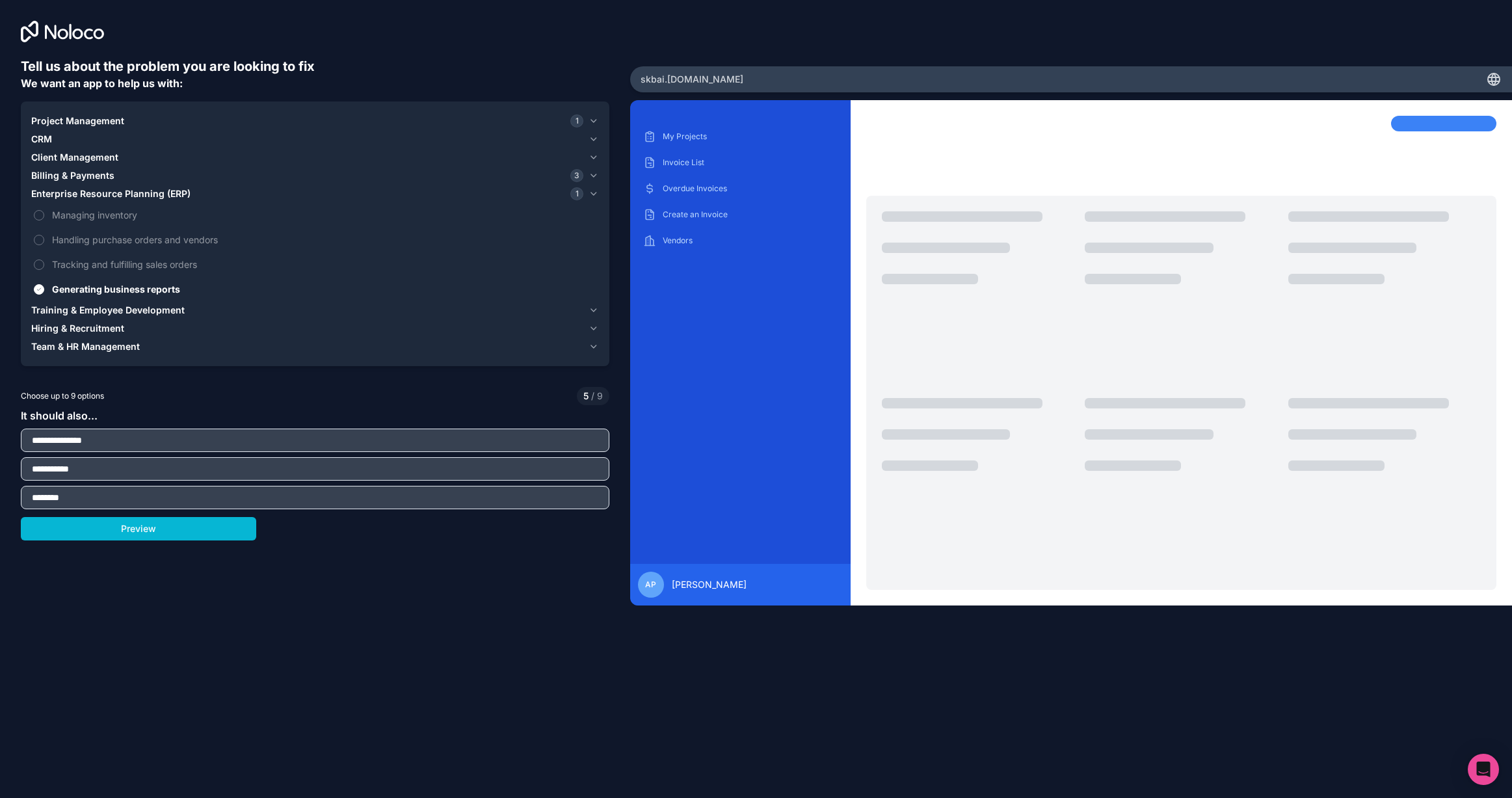
click at [593, 192] on icon "button" at bounding box center [593, 193] width 10 height 10
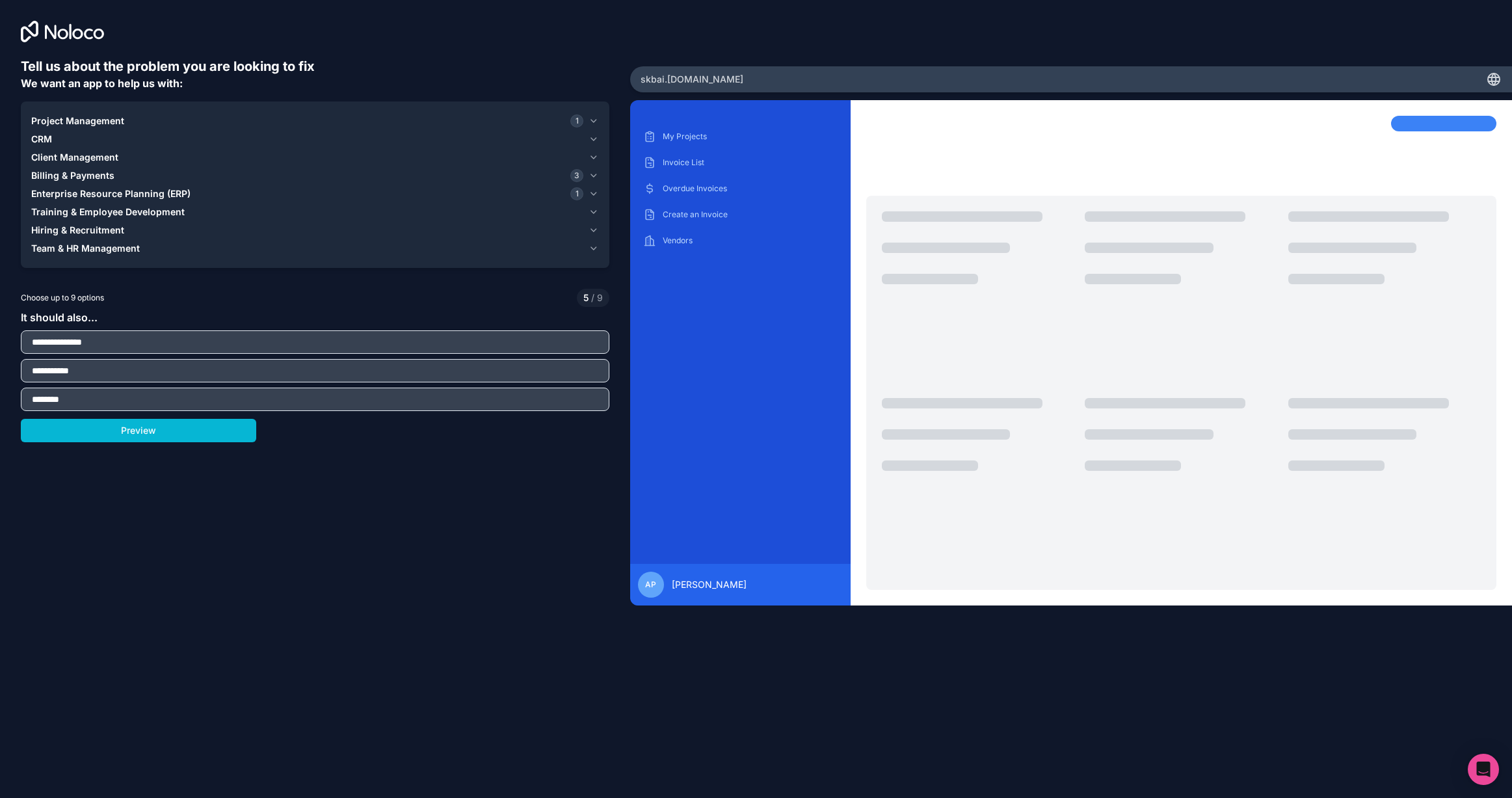
click at [593, 192] on icon "button" at bounding box center [593, 193] width 10 height 10
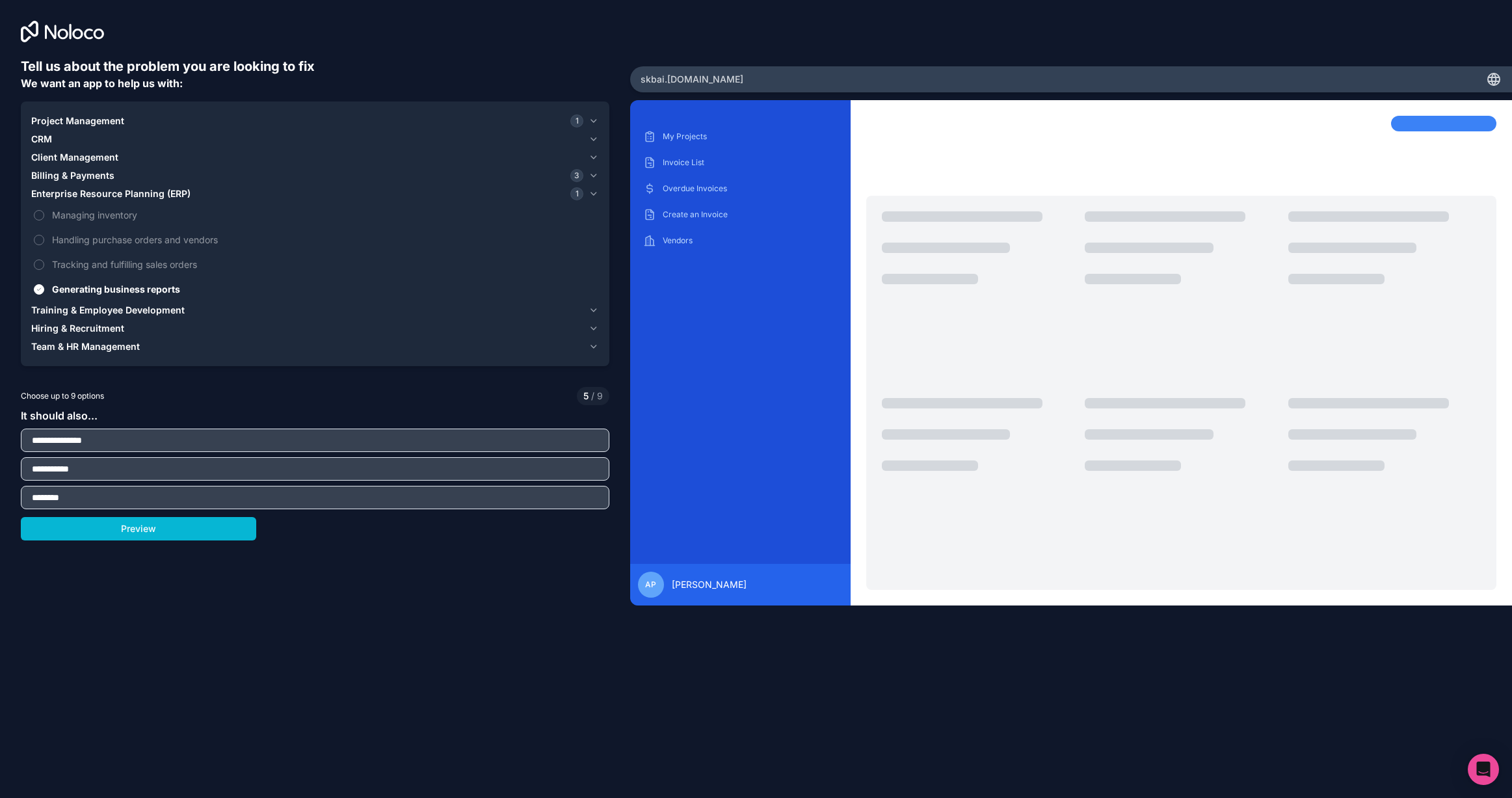
click at [593, 192] on icon "button" at bounding box center [593, 193] width 10 height 10
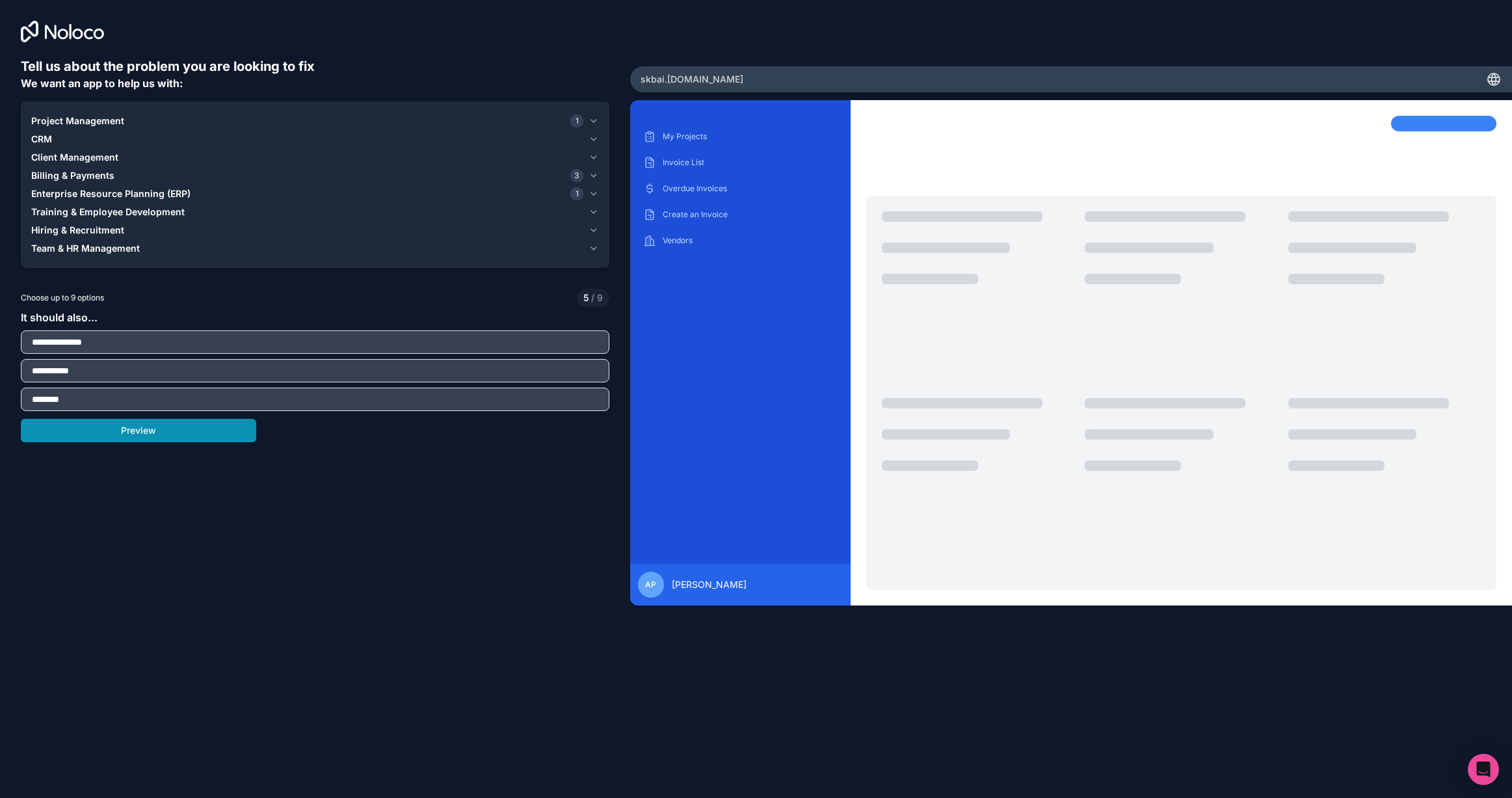
click at [177, 428] on button "Preview" at bounding box center [139, 431] width 236 height 23
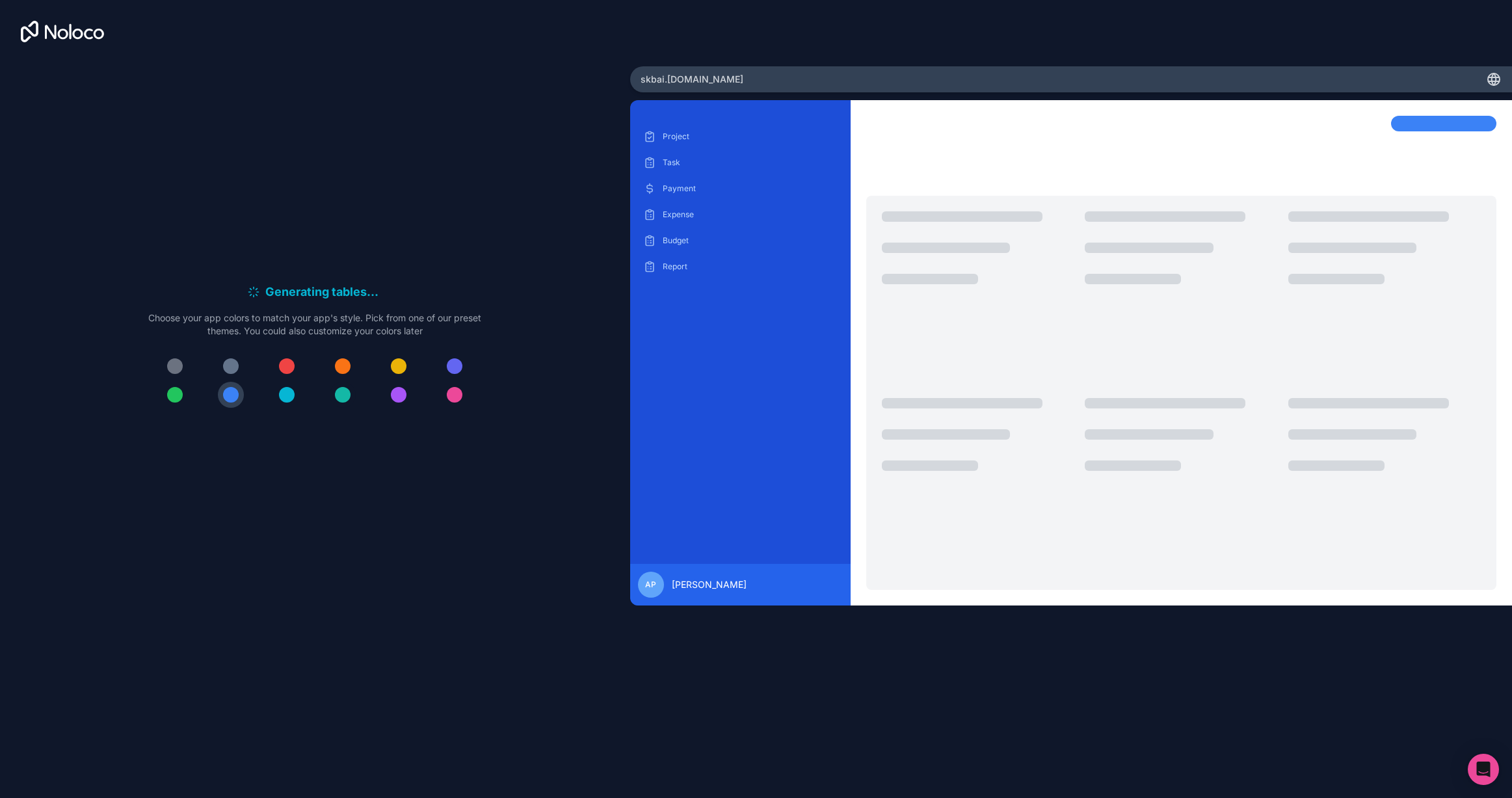
click at [339, 396] on div at bounding box center [343, 395] width 16 height 16
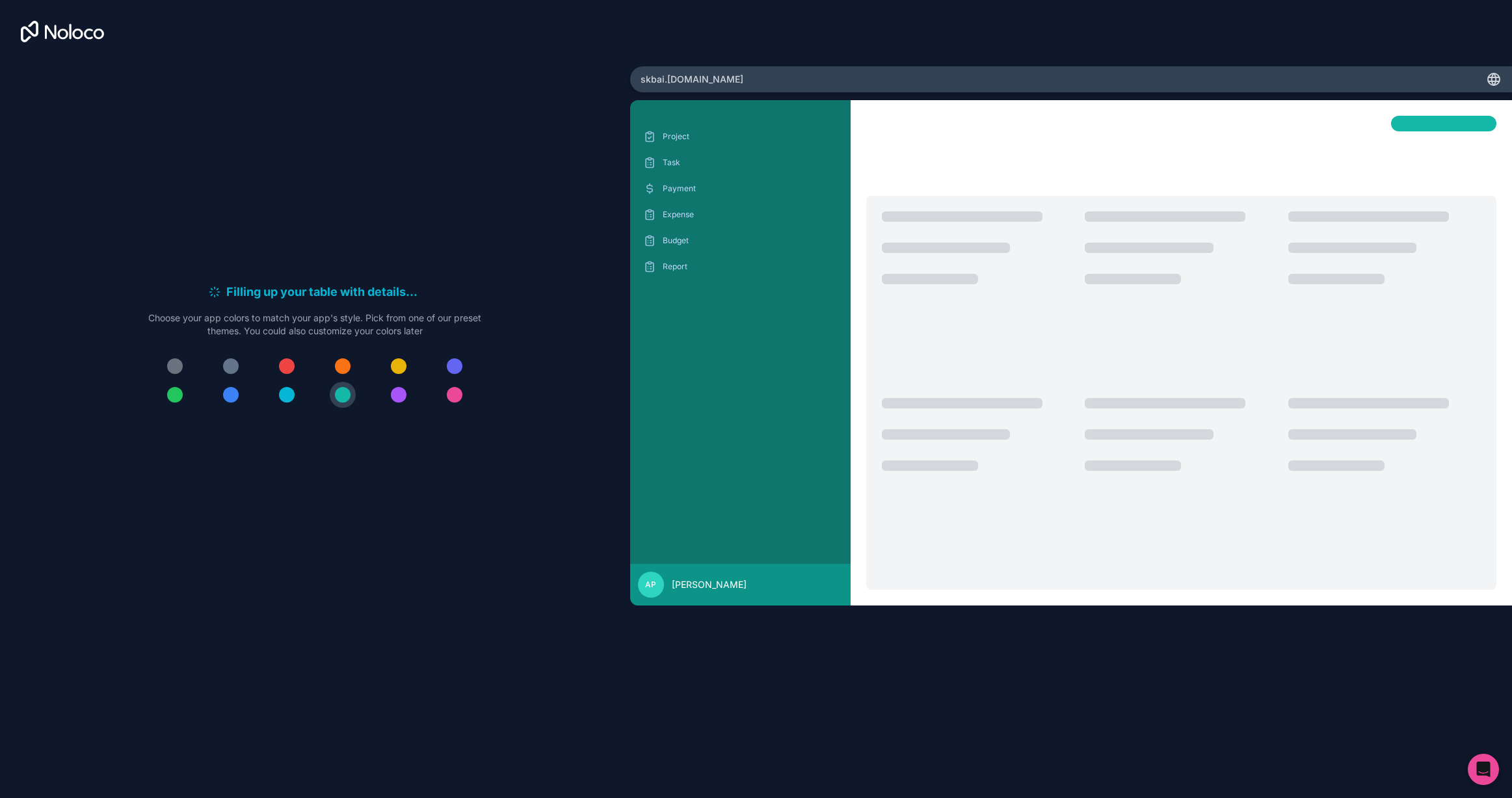
click at [176, 396] on div at bounding box center [175, 395] width 16 height 16
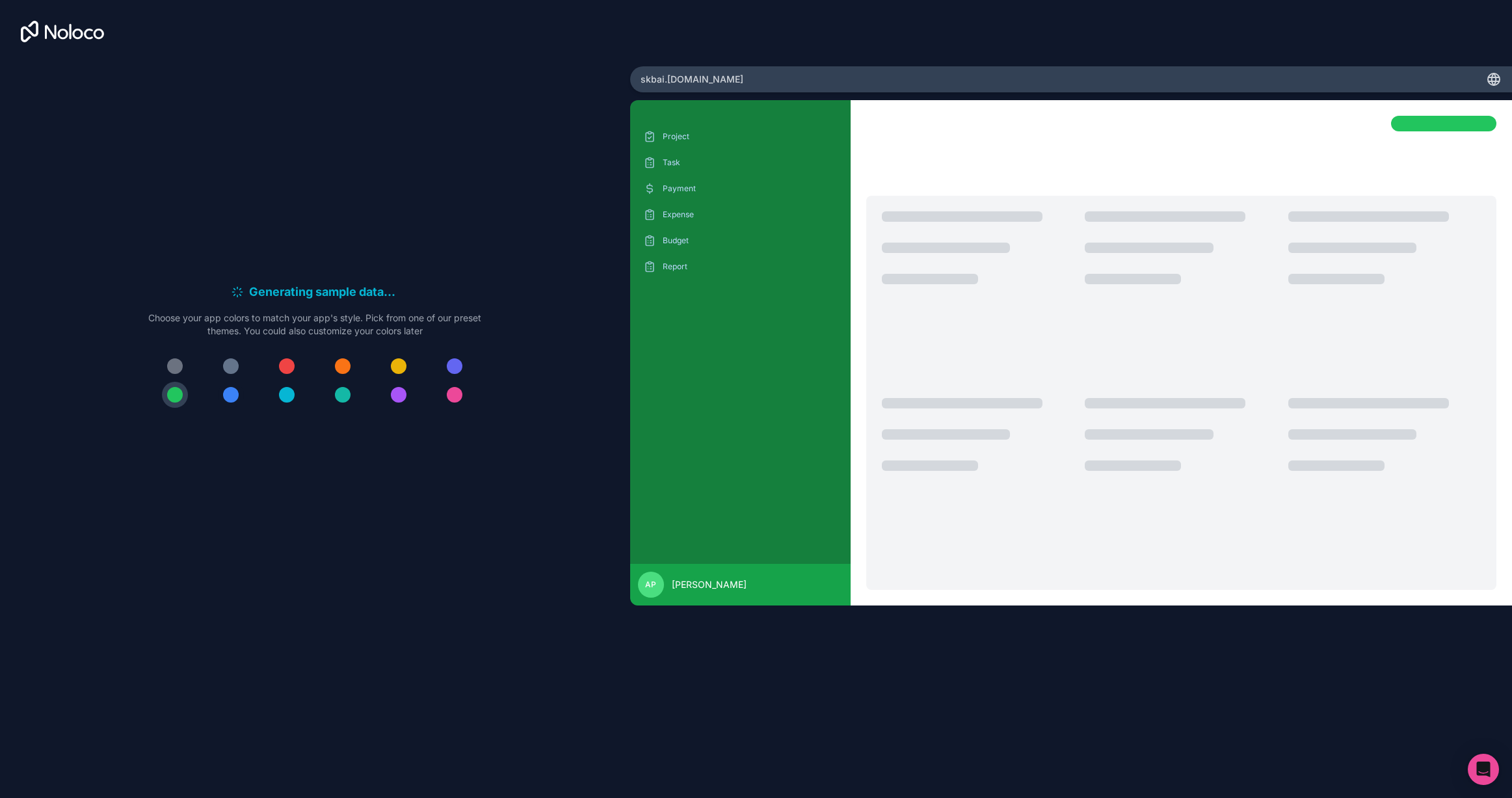
click at [234, 396] on div at bounding box center [231, 395] width 16 height 16
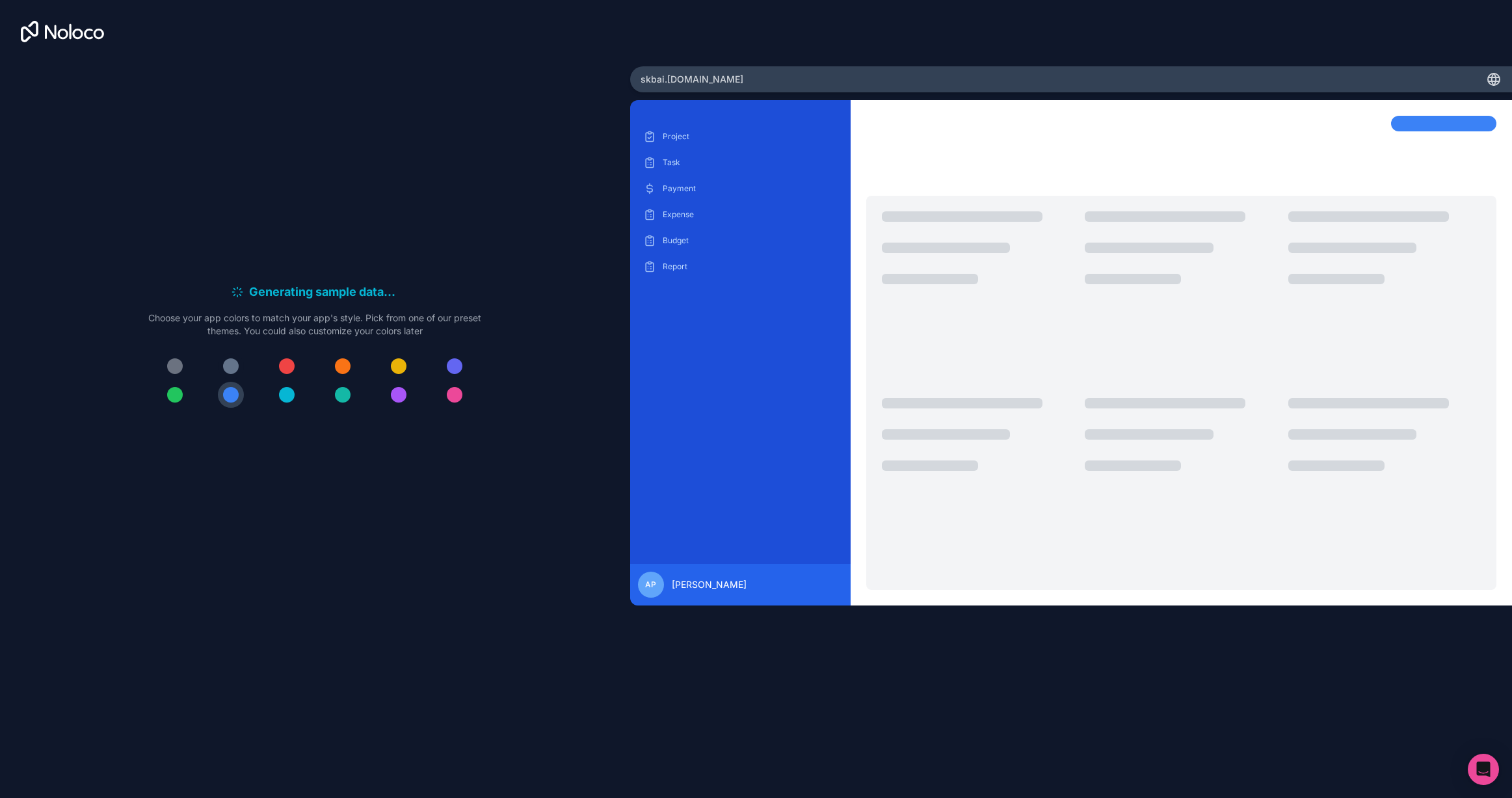
click at [236, 365] on div at bounding box center [231, 366] width 16 height 16
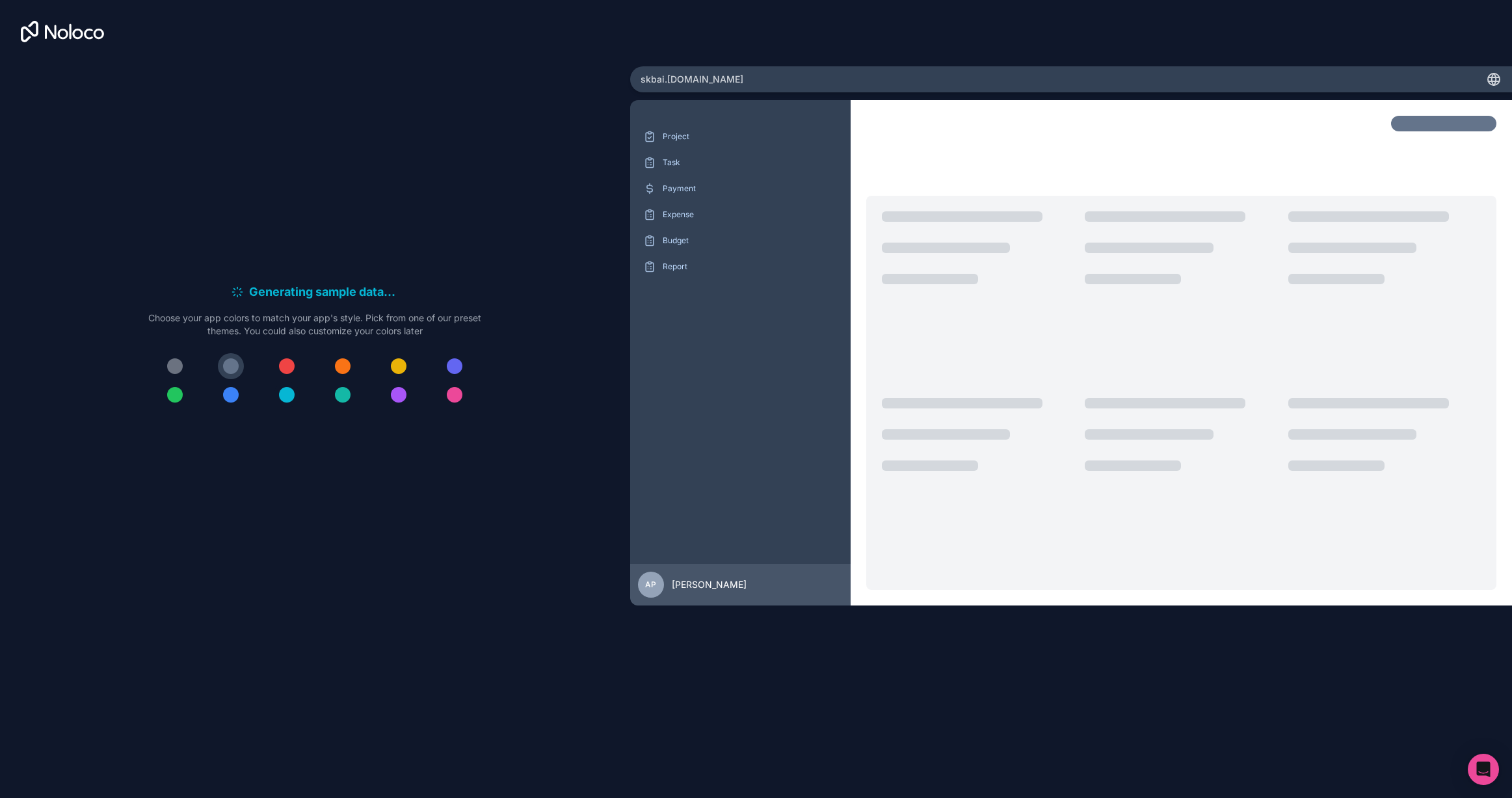
click at [295, 395] on button at bounding box center [286, 394] width 26 height 26
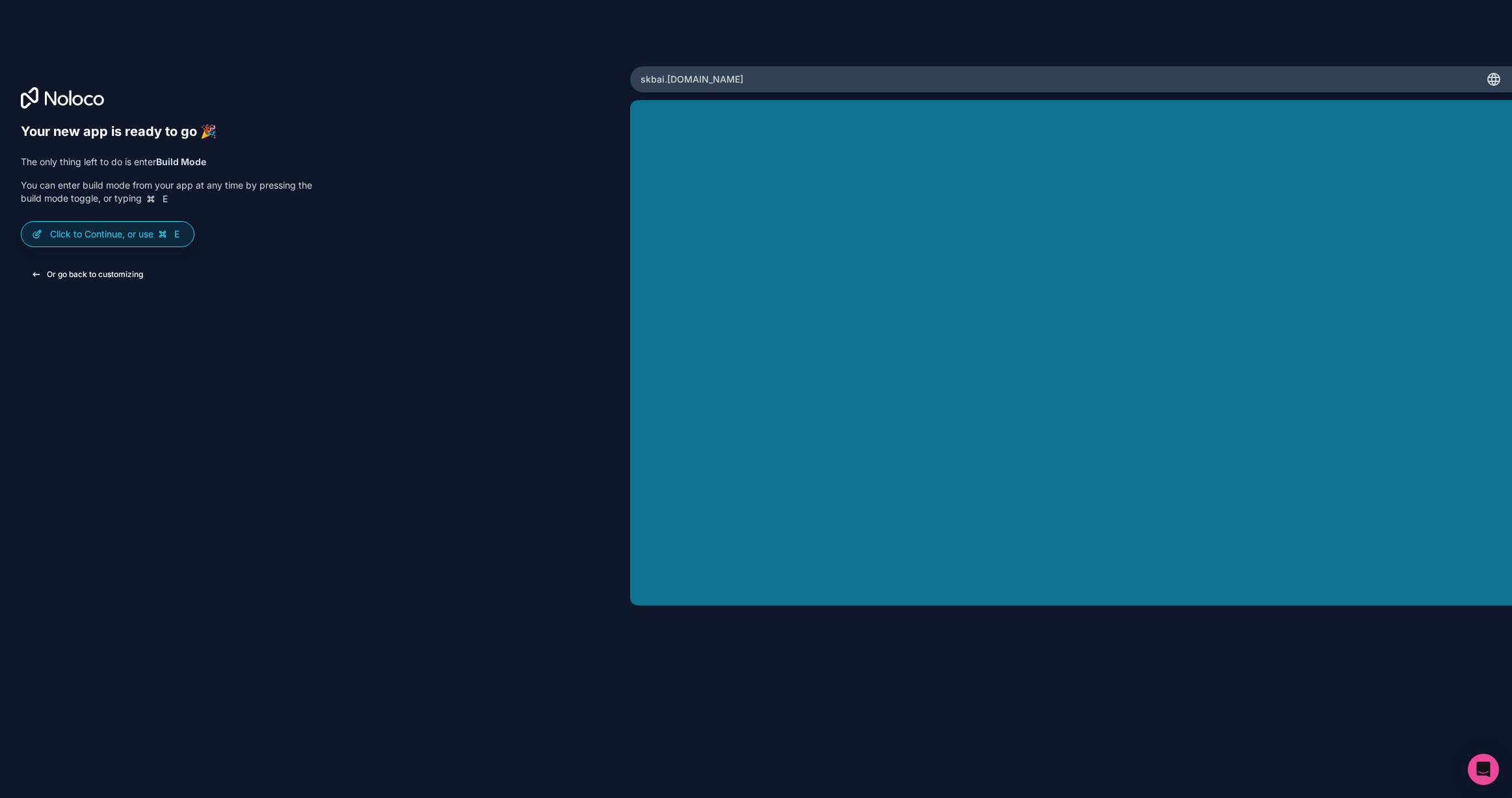
click at [96, 275] on button "Or go back to customizing" at bounding box center [87, 275] width 133 height 23
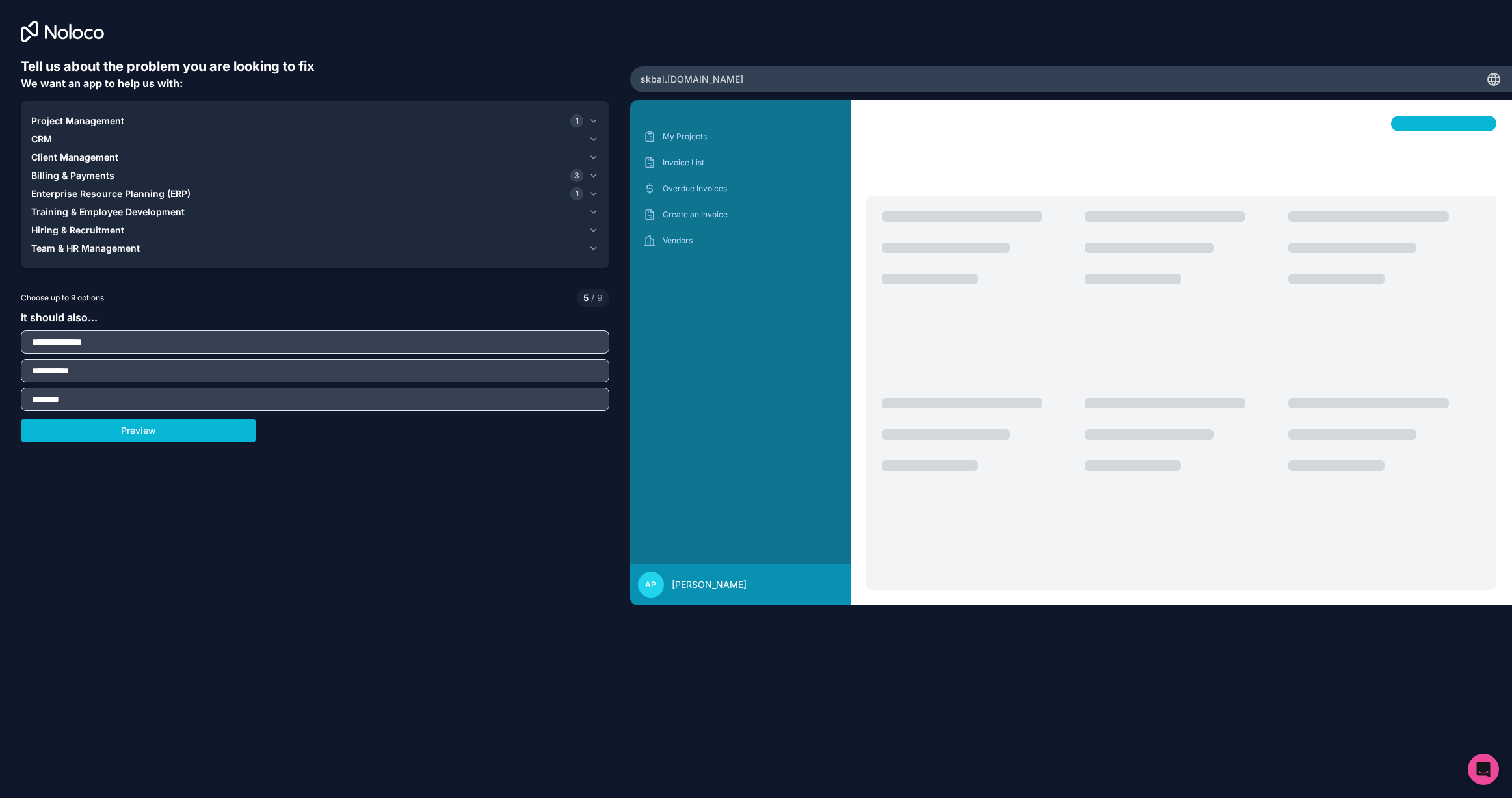
click at [151, 436] on button "Preview" at bounding box center [139, 431] width 236 height 23
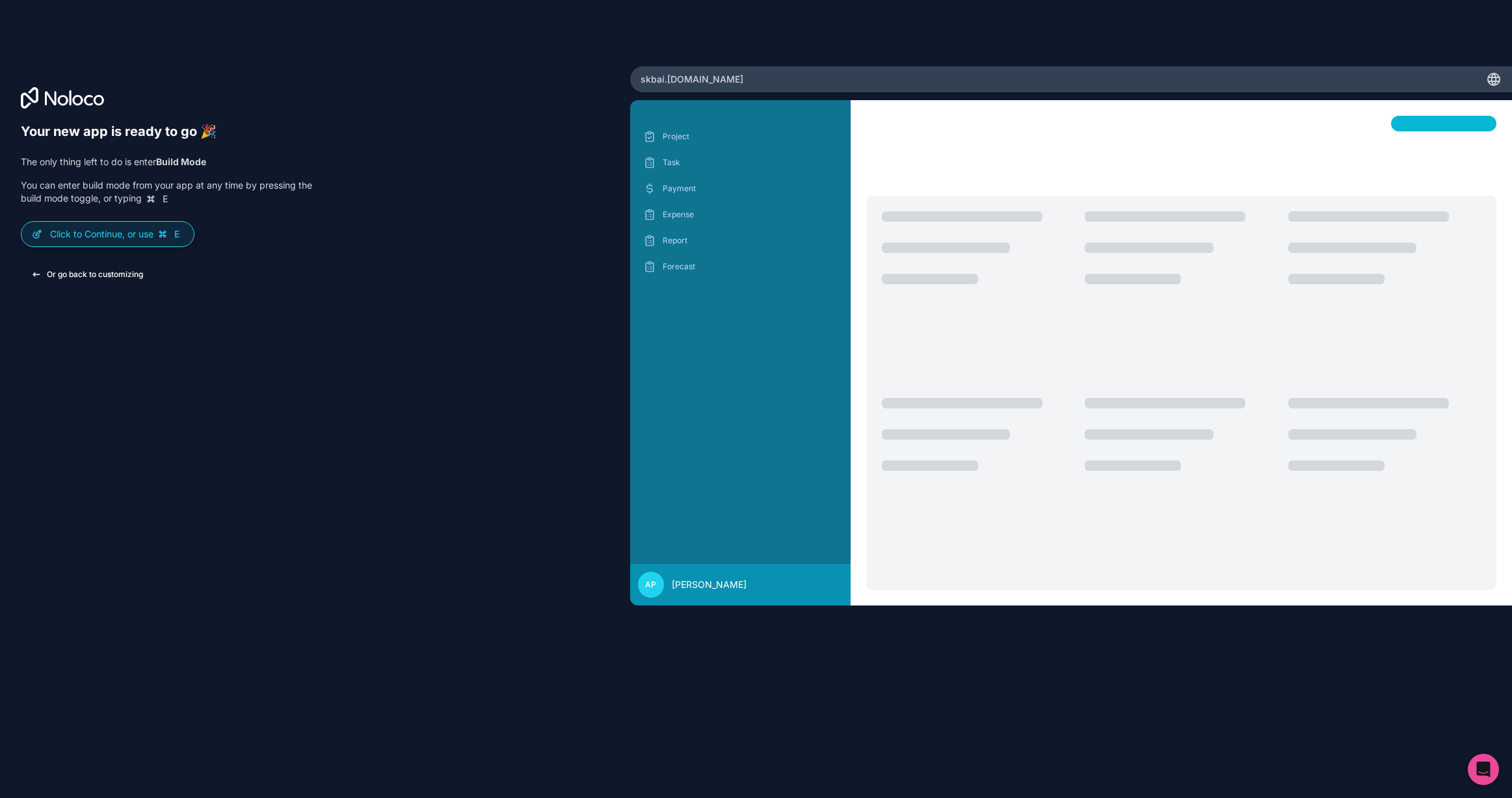
click at [98, 275] on button "Or go back to customizing" at bounding box center [87, 275] width 133 height 23
click at [120, 283] on button "Or go back to customizing" at bounding box center [87, 275] width 133 height 23
